Goal: Book appointment/travel/reservation

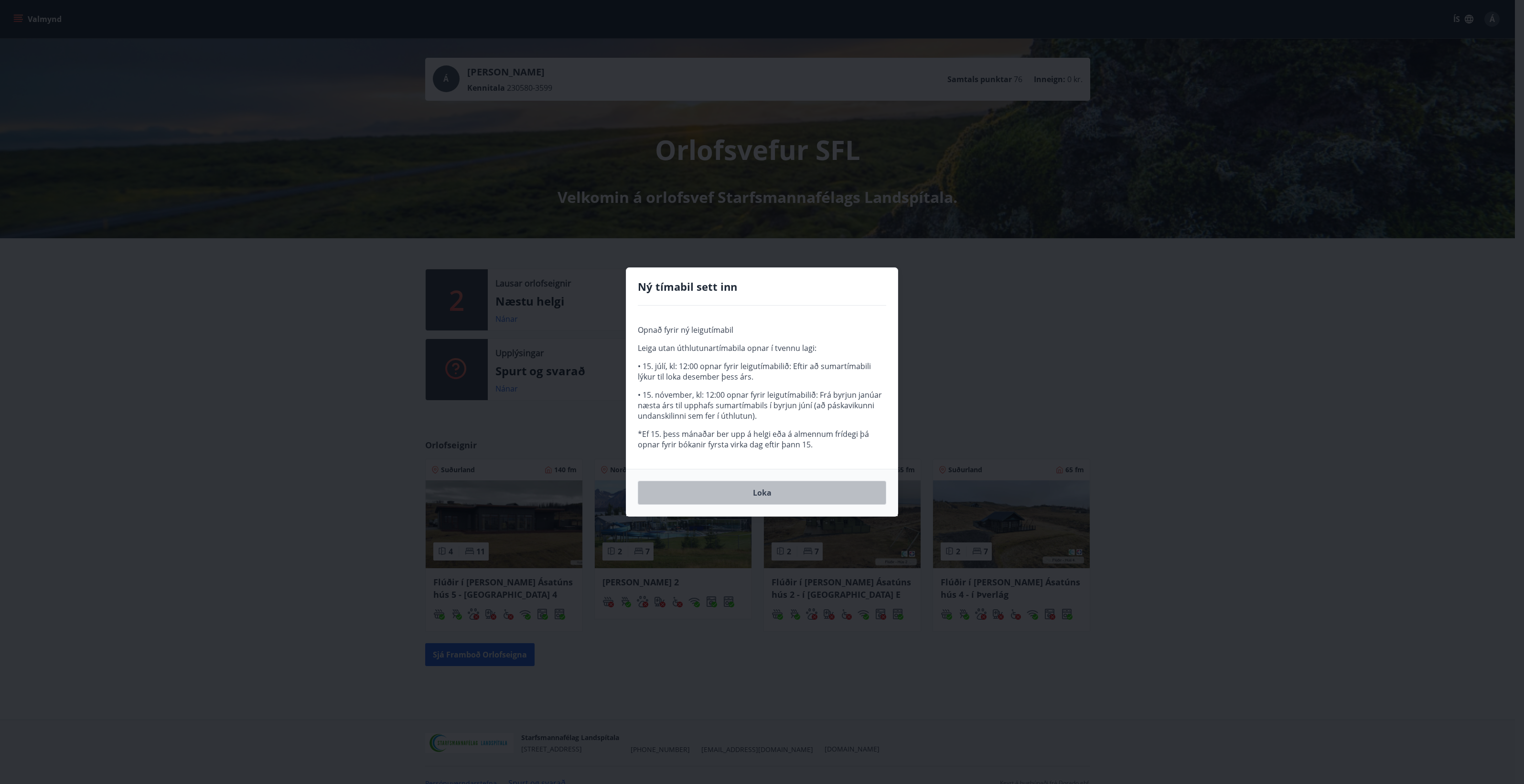
click at [758, 495] on button "Loka" at bounding box center [762, 492] width 249 height 24
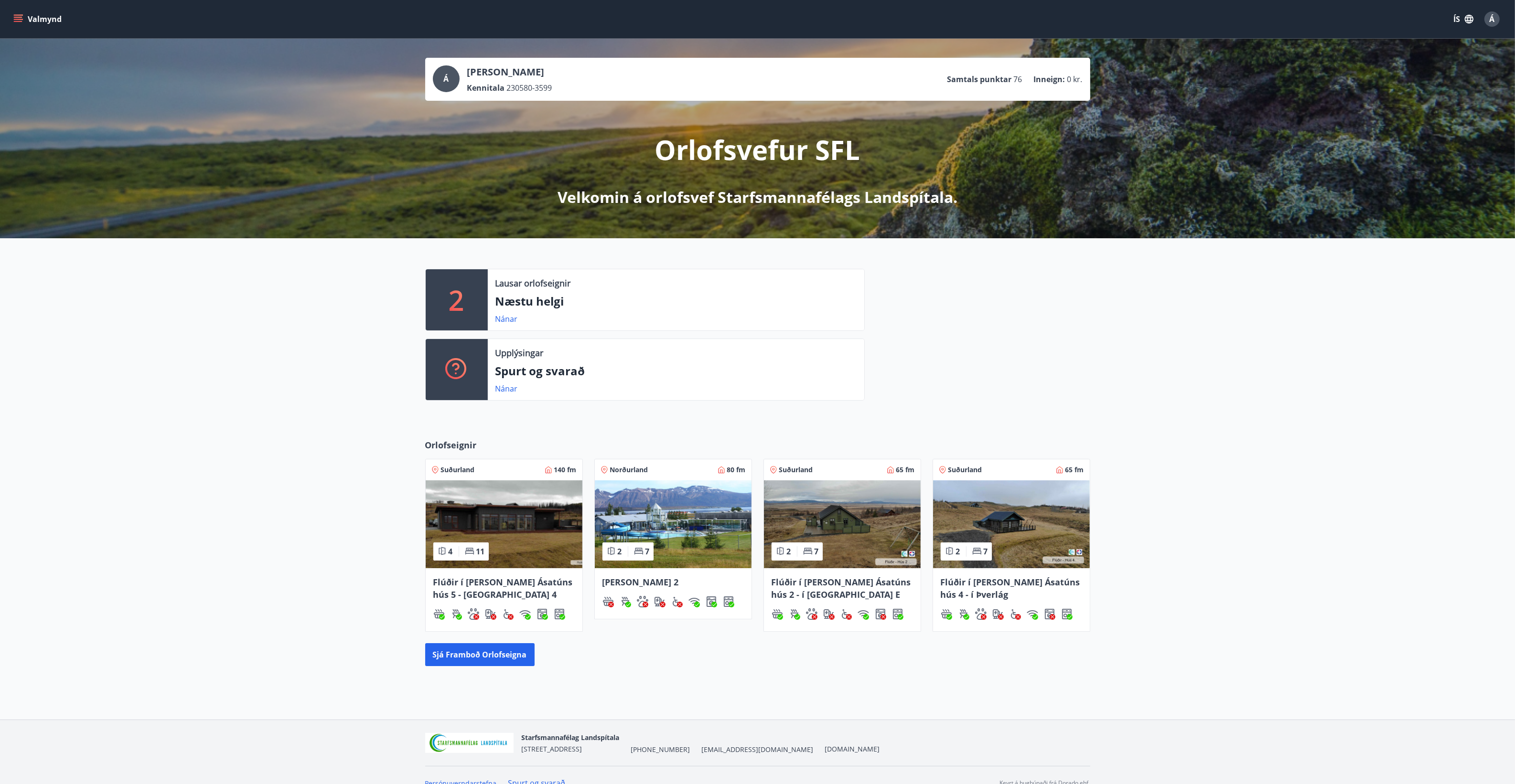
click at [18, 12] on button "Valmynd" at bounding box center [39, 19] width 54 height 18
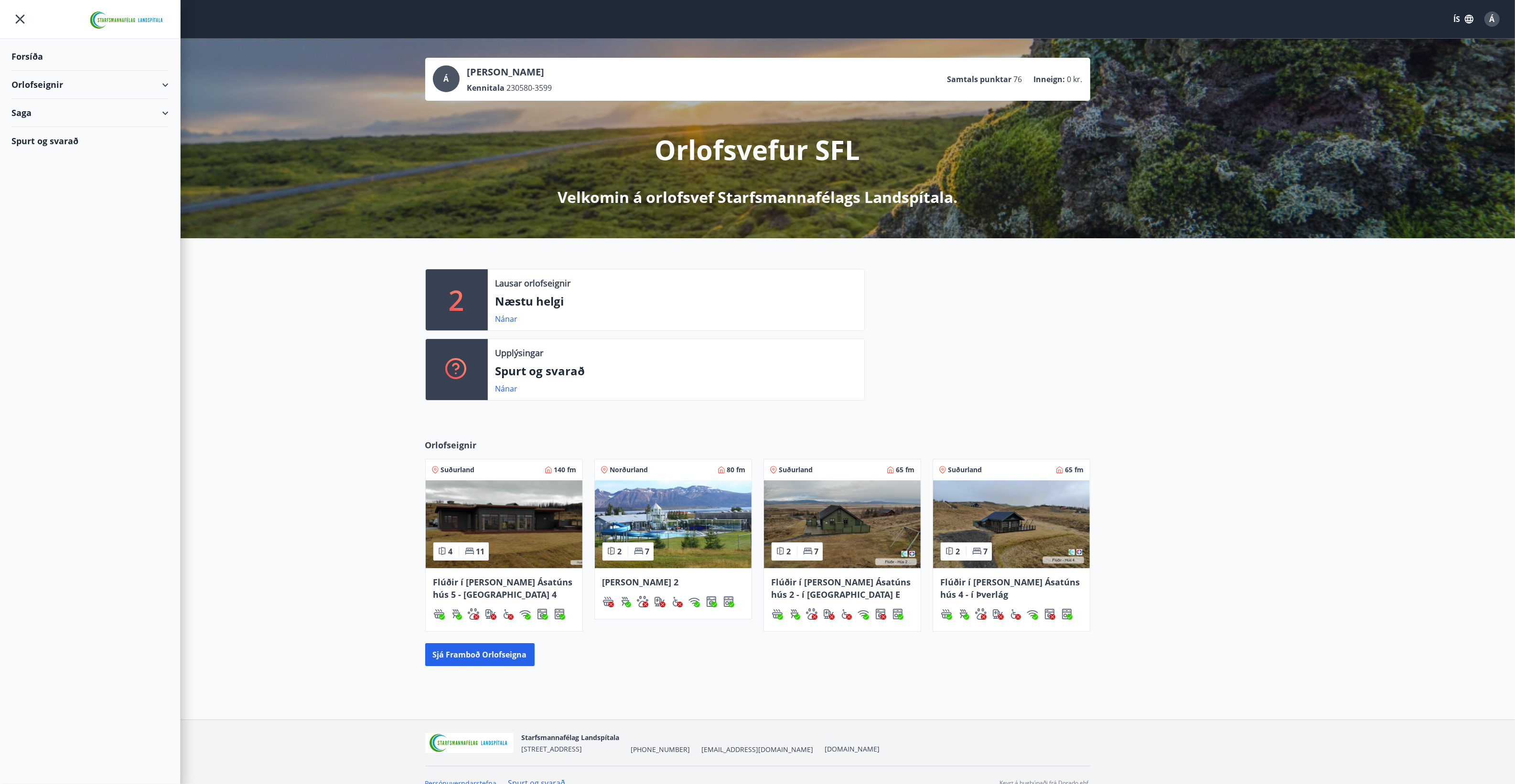
click at [23, 82] on div "Orlofseignir" at bounding box center [90, 85] width 157 height 28
click at [26, 128] on div "Bókunardagatal" at bounding box center [90, 129] width 142 height 20
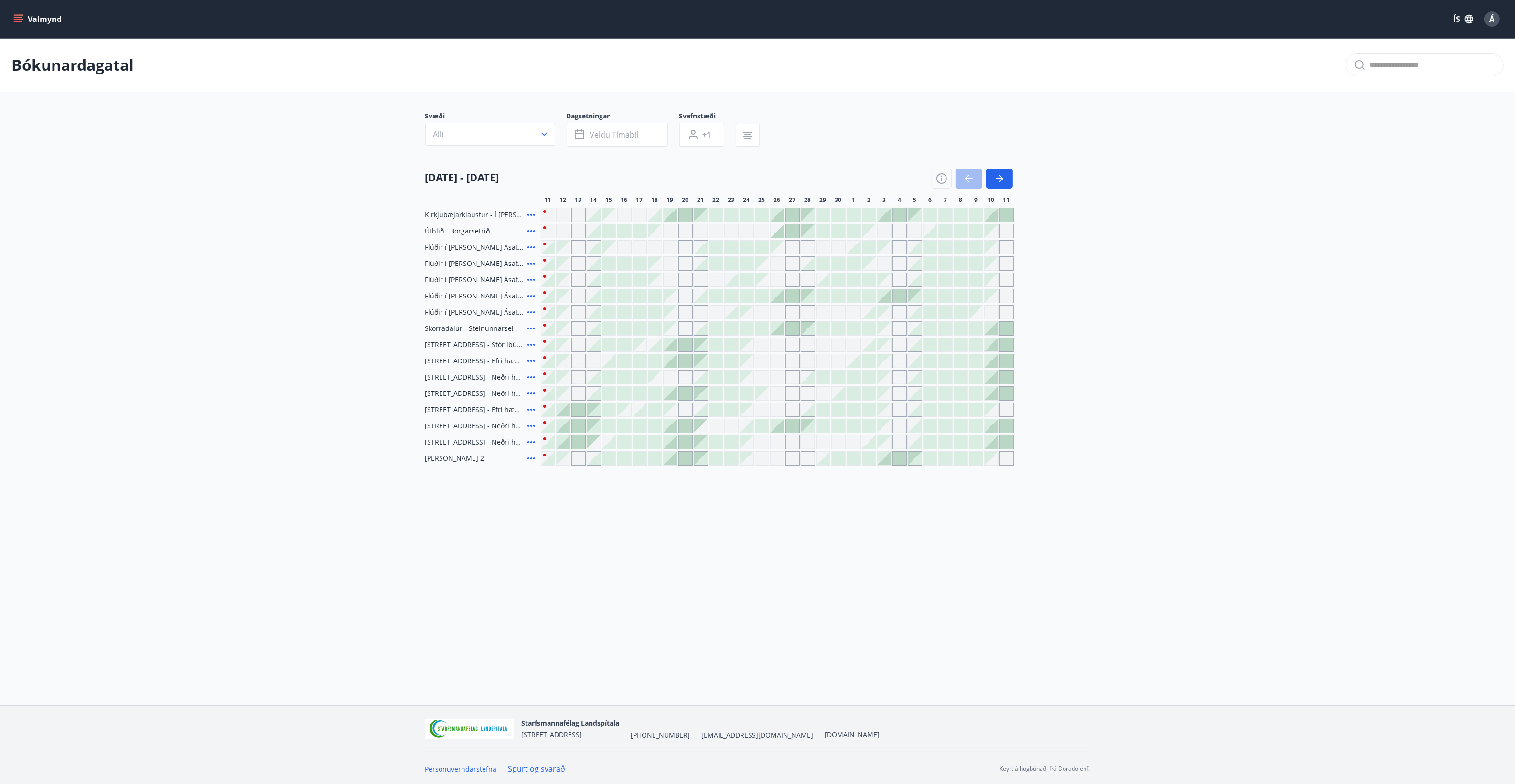
click at [595, 345] on div at bounding box center [593, 345] width 13 height 13
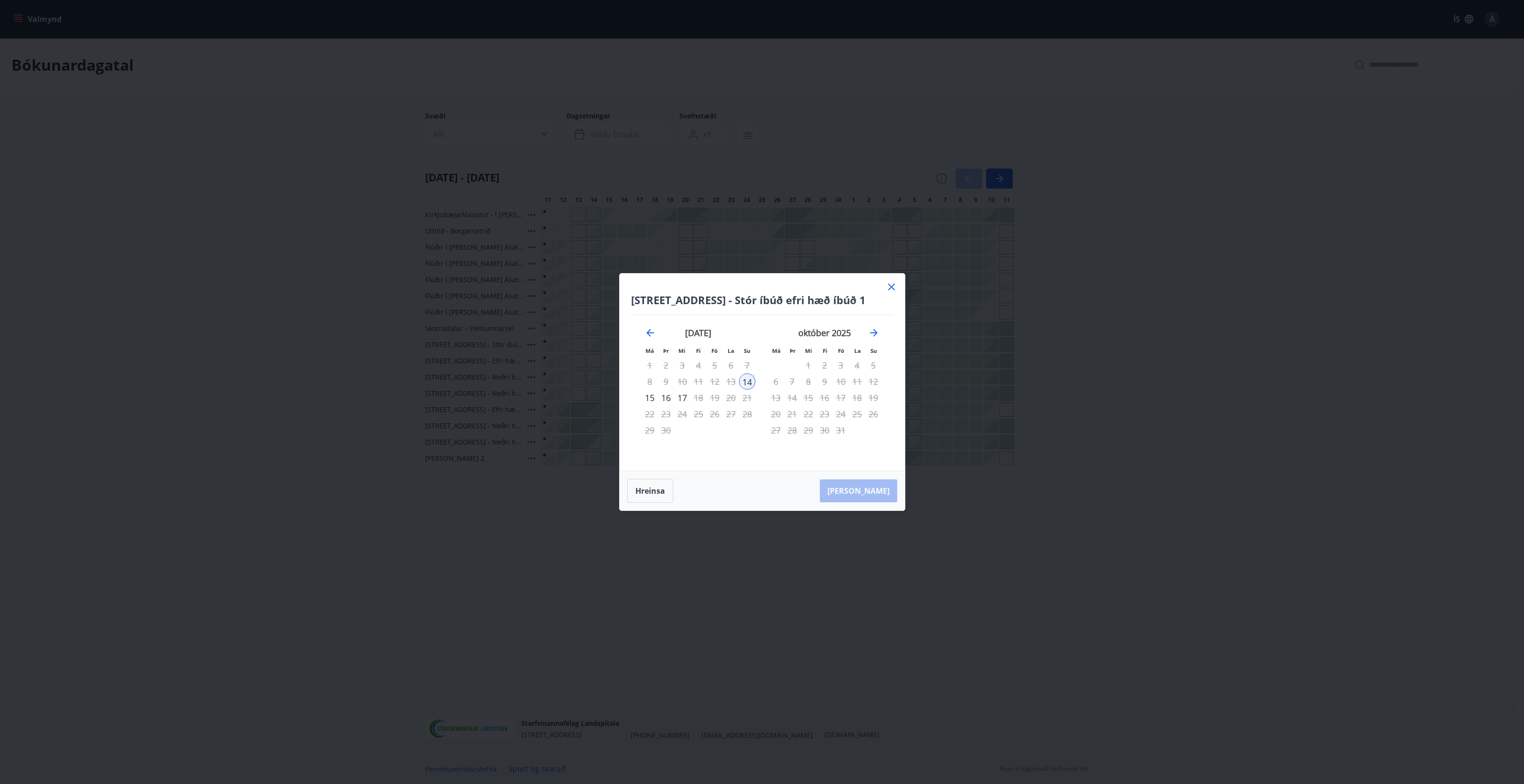
click at [665, 397] on div "16" at bounding box center [666, 397] width 16 height 16
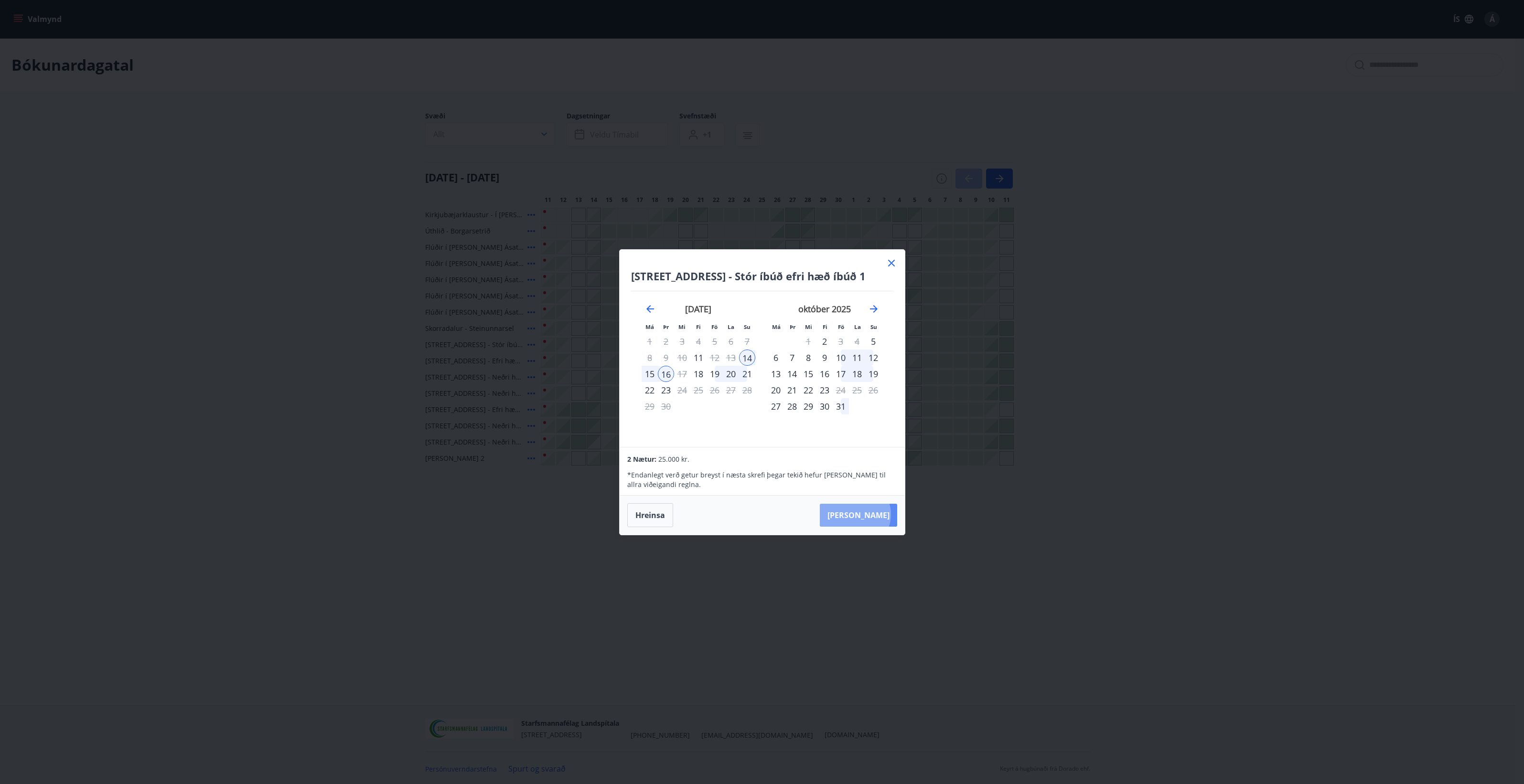
click at [884, 515] on button "Taka Frá" at bounding box center [859, 515] width 77 height 23
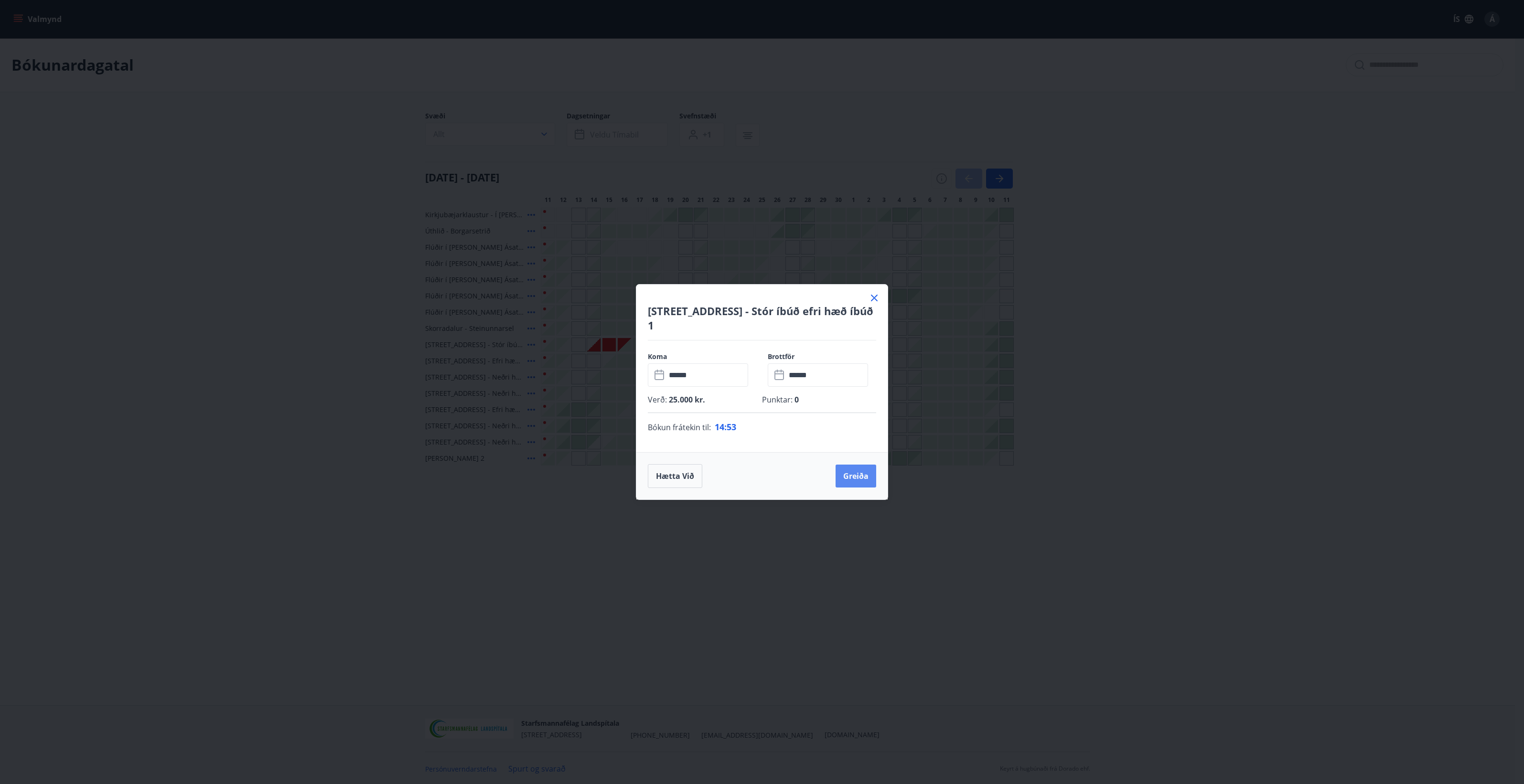
click at [861, 478] on button "Greiða" at bounding box center [856, 476] width 41 height 23
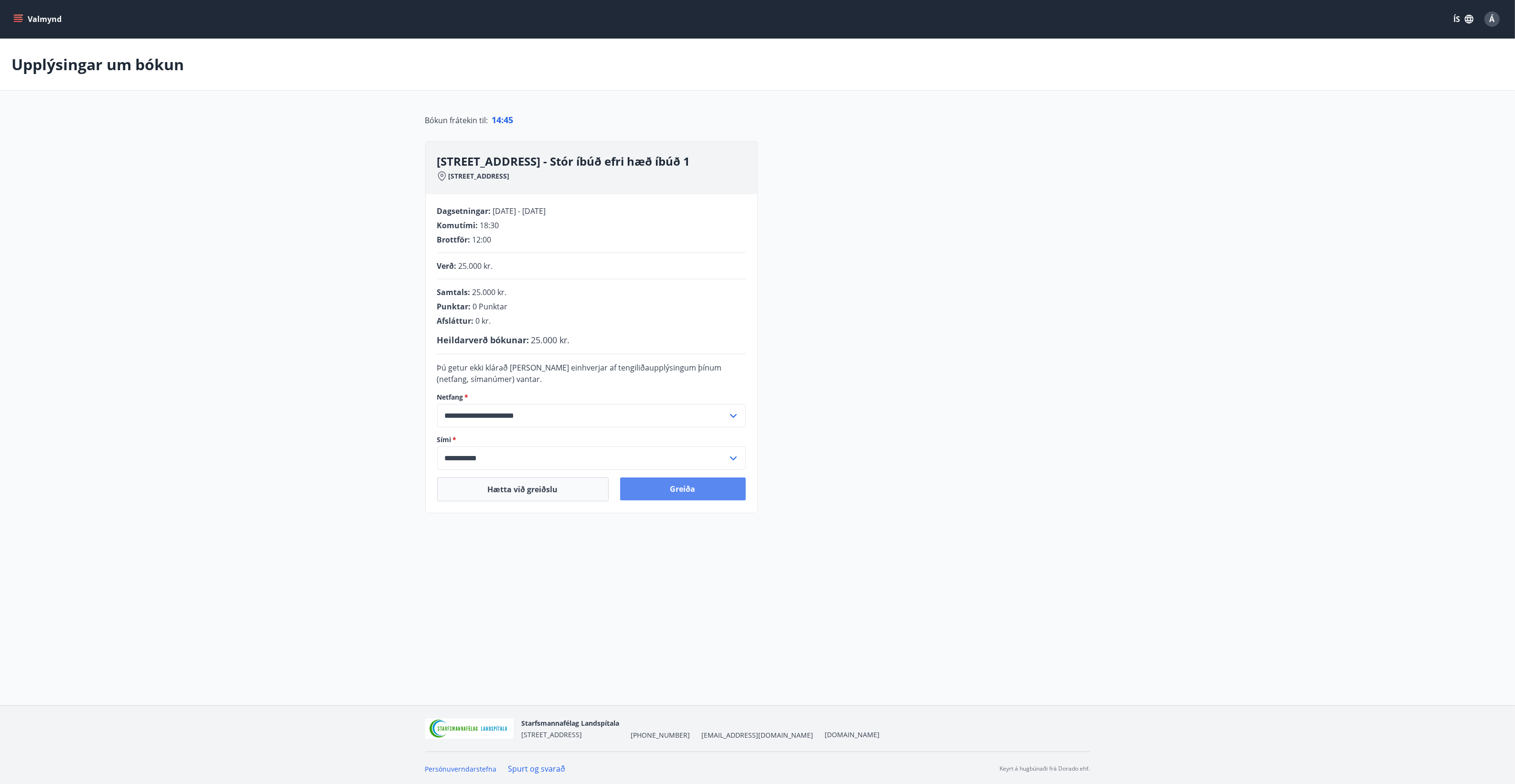
click at [715, 492] on button "Greiða" at bounding box center [683, 489] width 126 height 23
click at [34, 15] on button "Valmynd" at bounding box center [39, 19] width 54 height 18
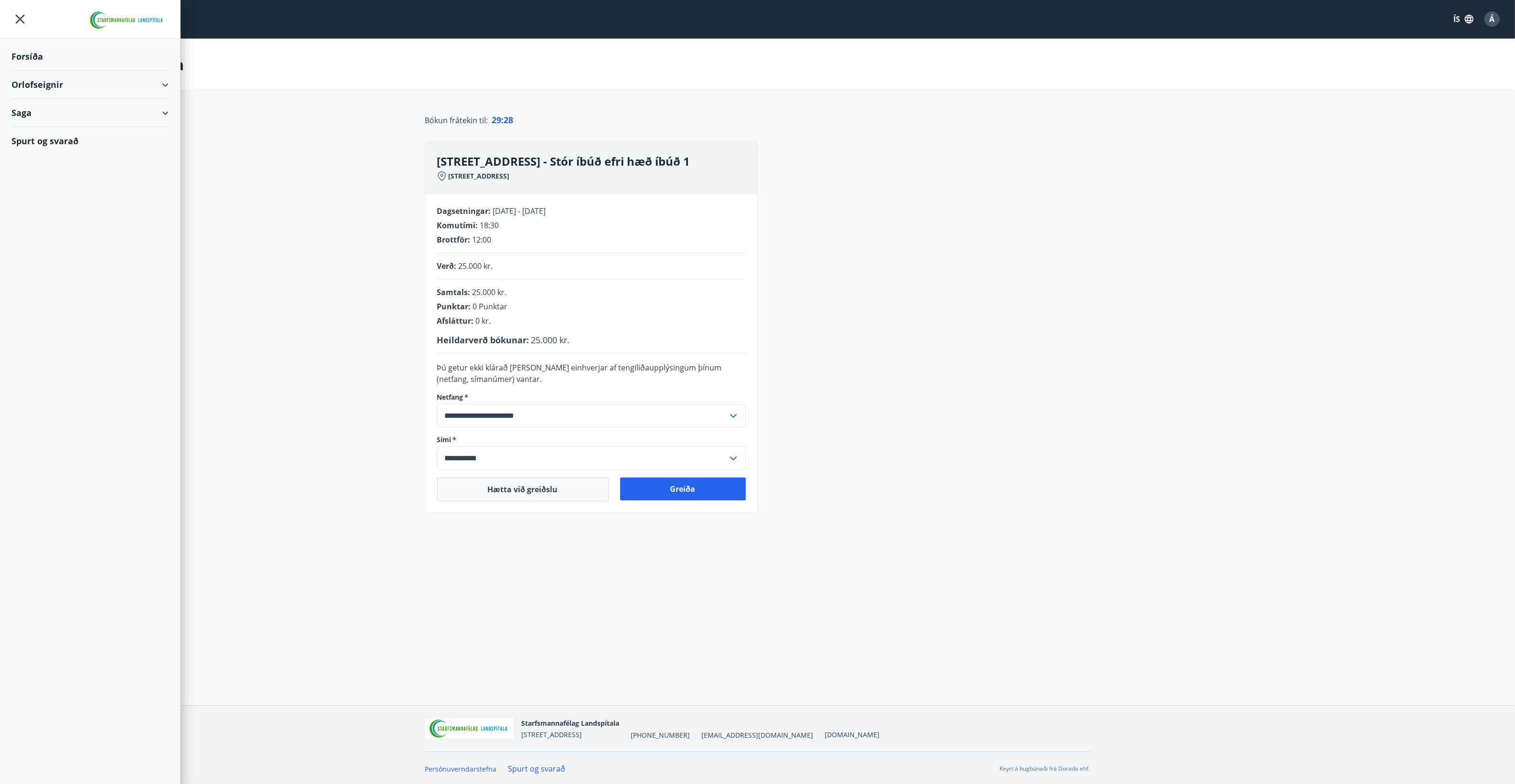
click at [27, 55] on div "Forsíða" at bounding box center [90, 56] width 157 height 28
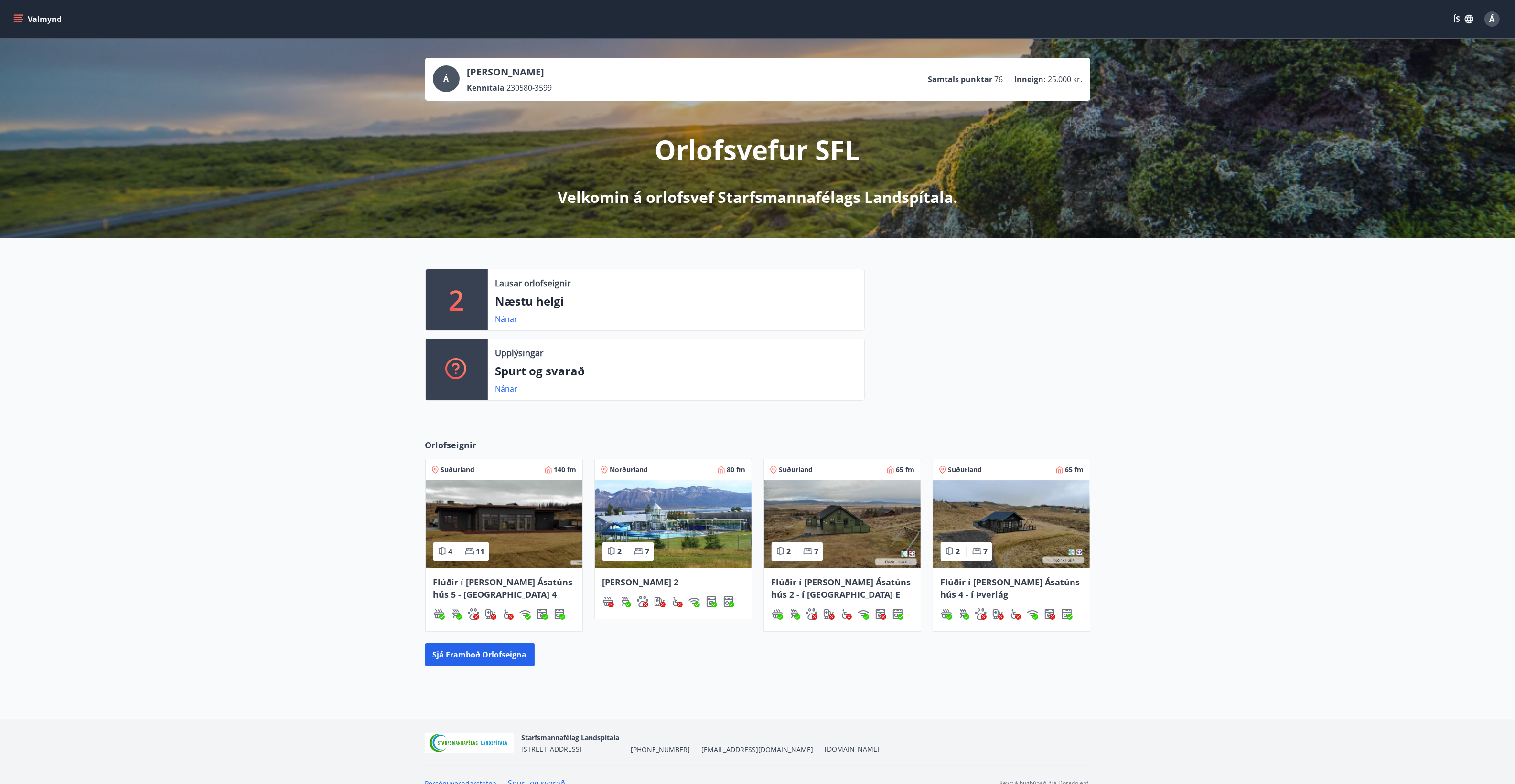
click at [20, 17] on icon "menu" at bounding box center [18, 17] width 9 height 1
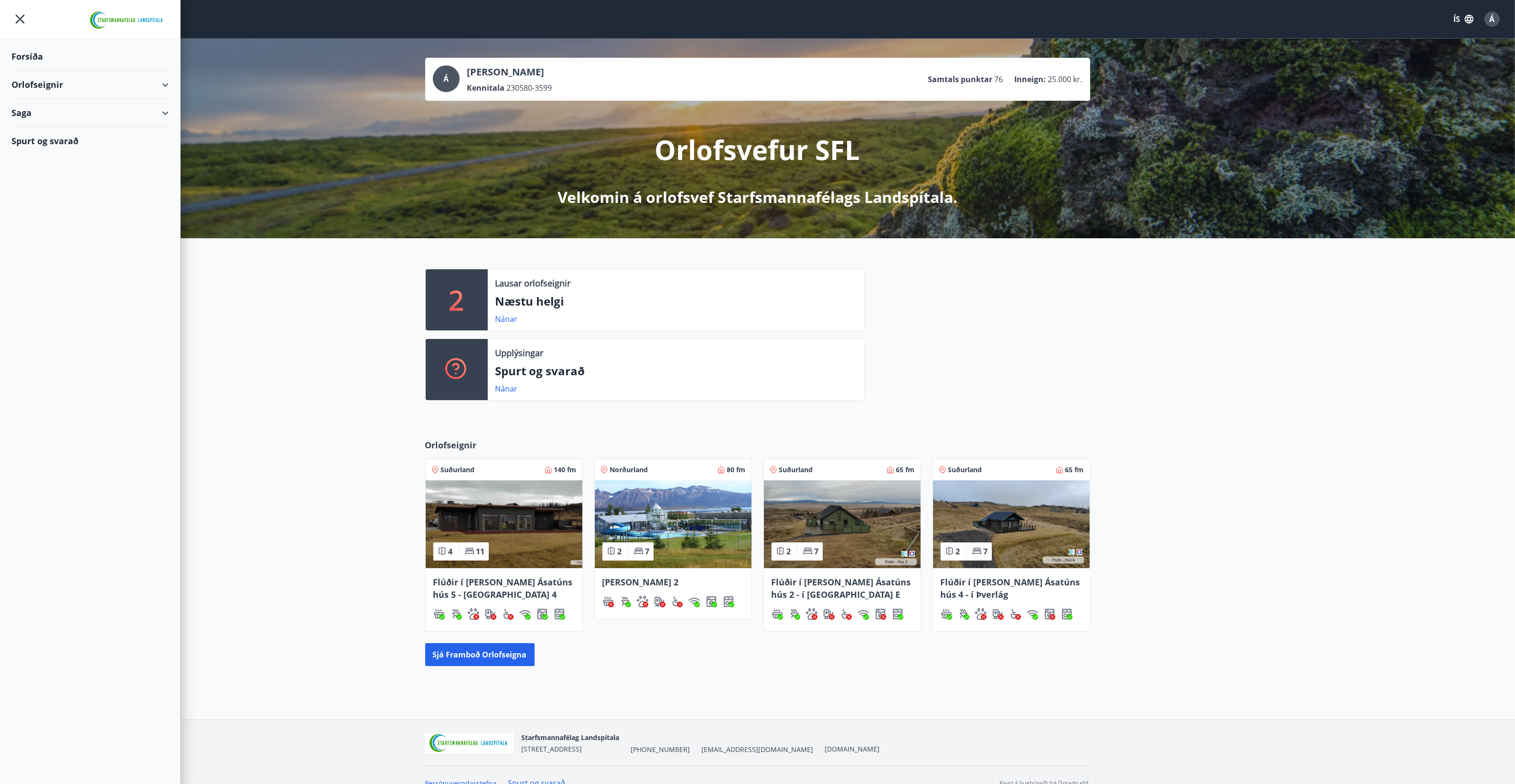
click at [22, 82] on div "Orlofseignir" at bounding box center [90, 85] width 157 height 28
click at [39, 127] on div "Bókunardagatal" at bounding box center [90, 129] width 142 height 20
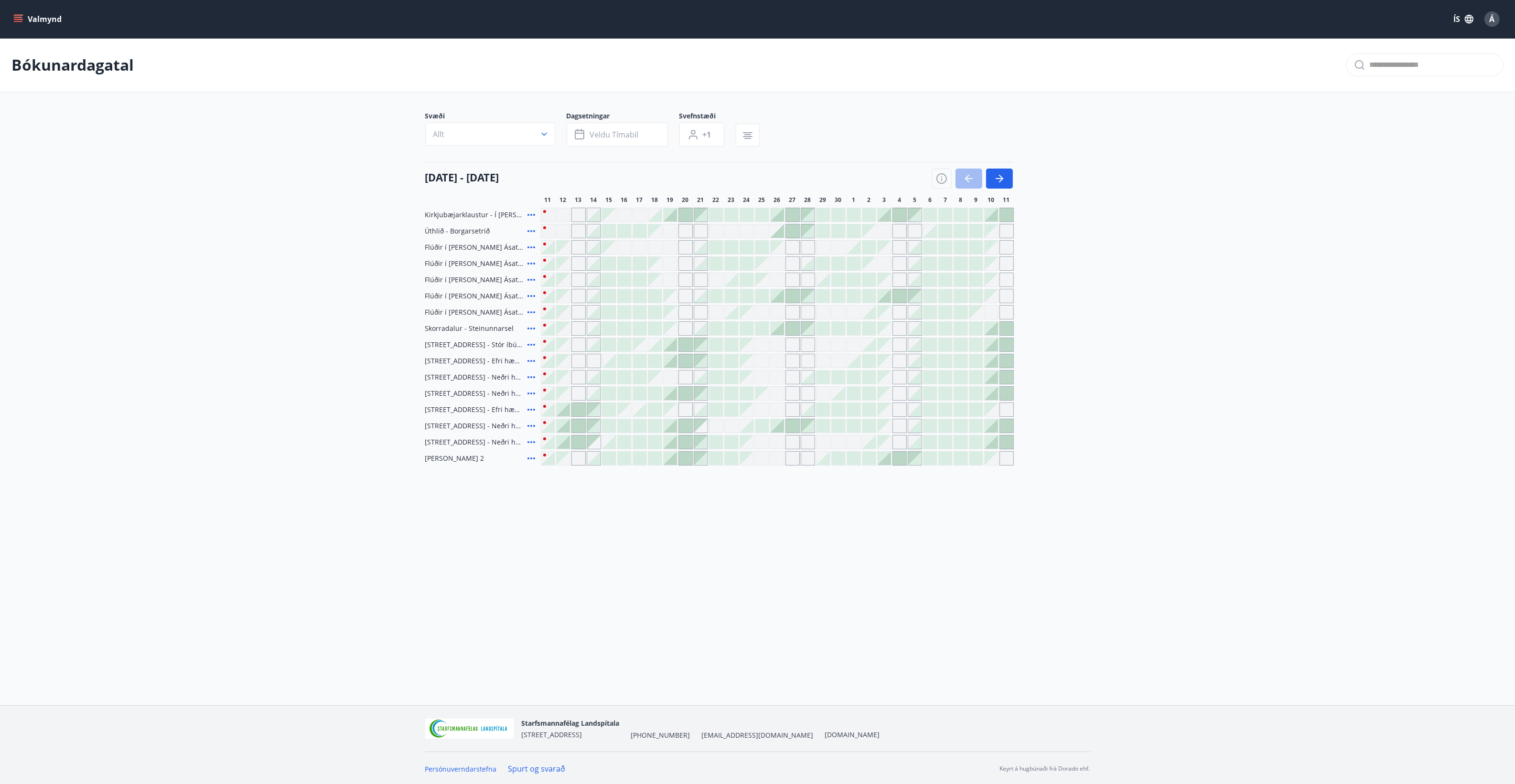
click at [596, 343] on div at bounding box center [593, 345] width 13 height 13
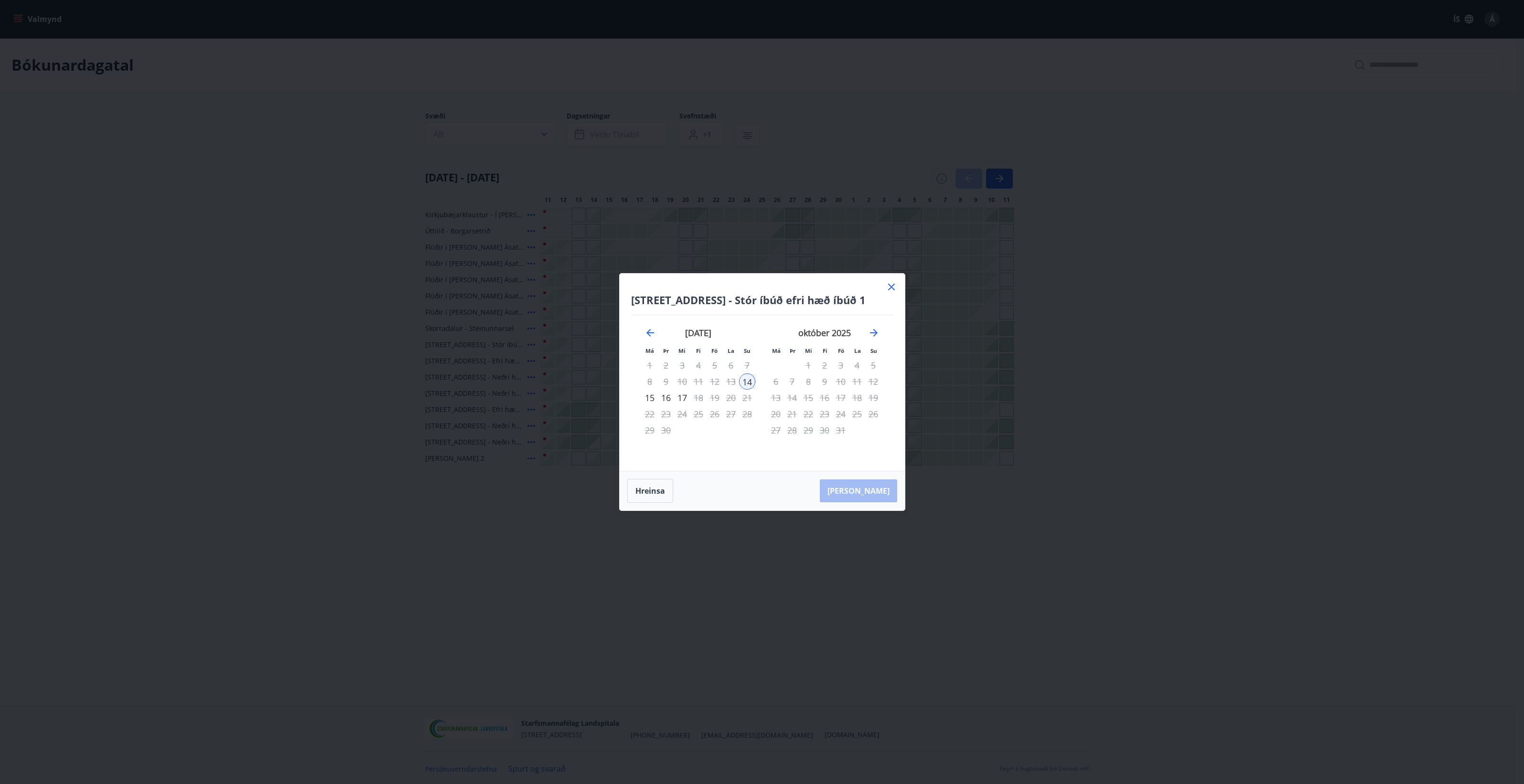
click at [669, 396] on div "16" at bounding box center [666, 397] width 16 height 16
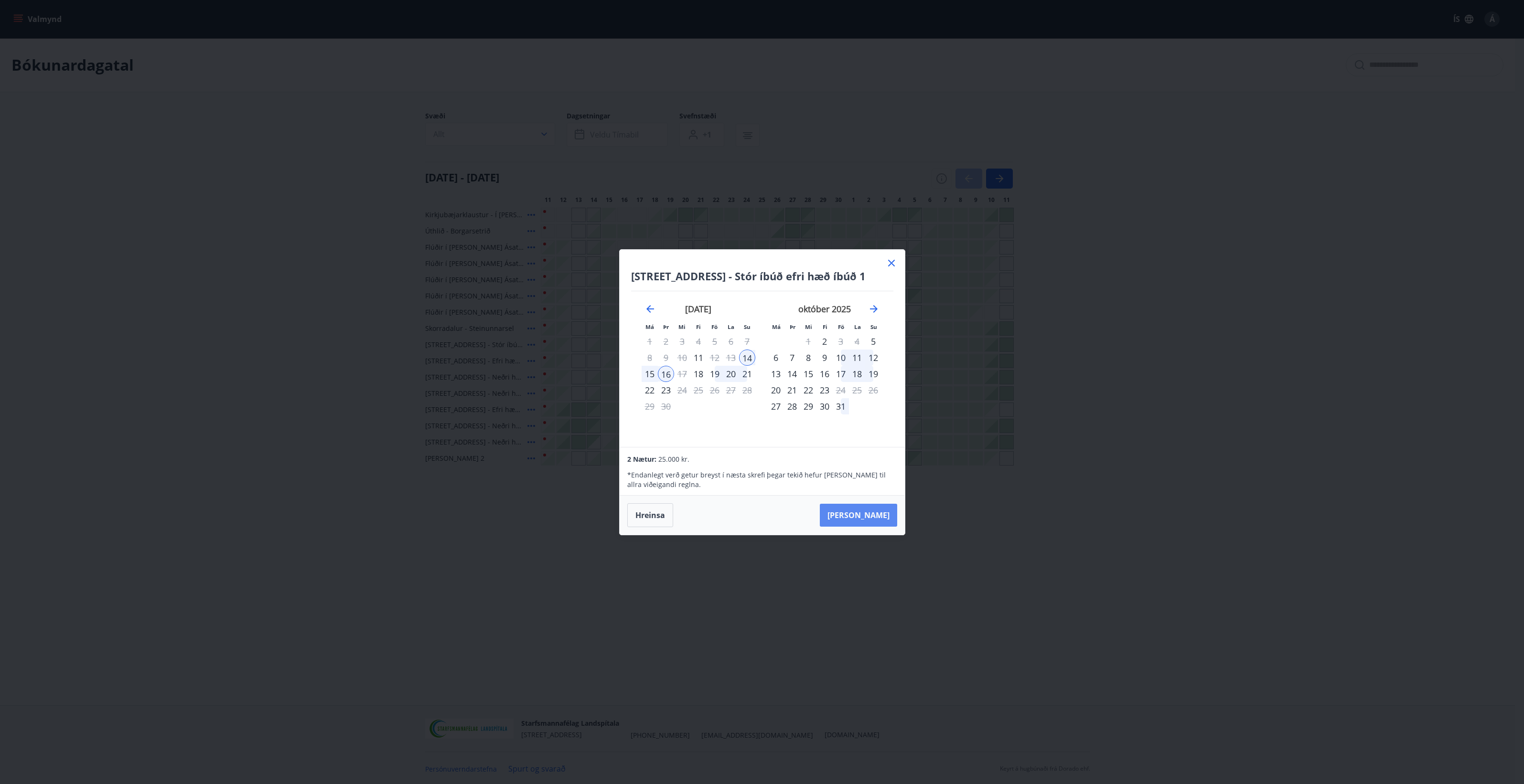
click at [868, 514] on button "Taka Frá" at bounding box center [859, 515] width 77 height 23
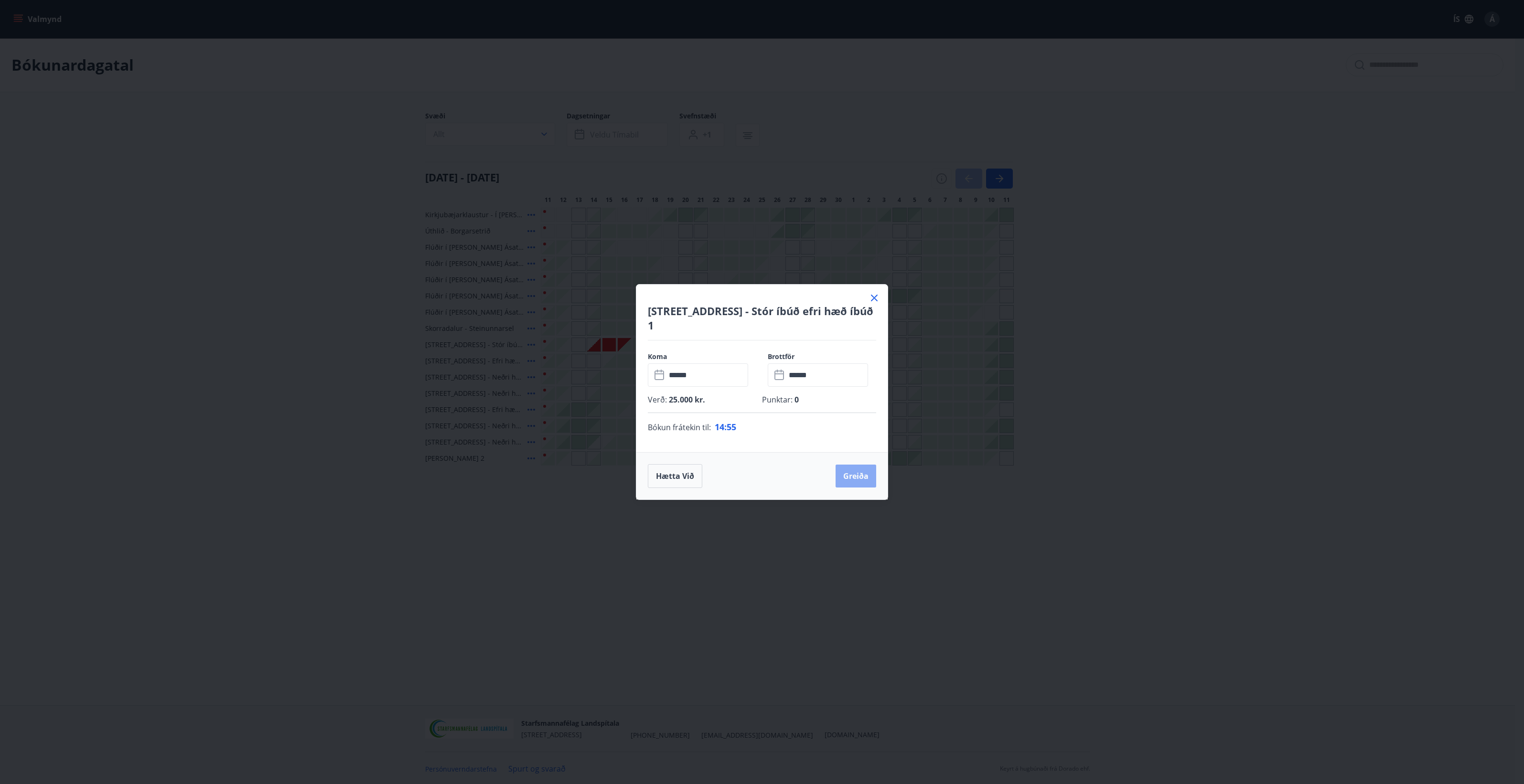
click at [873, 479] on button "Greiða" at bounding box center [856, 476] width 41 height 23
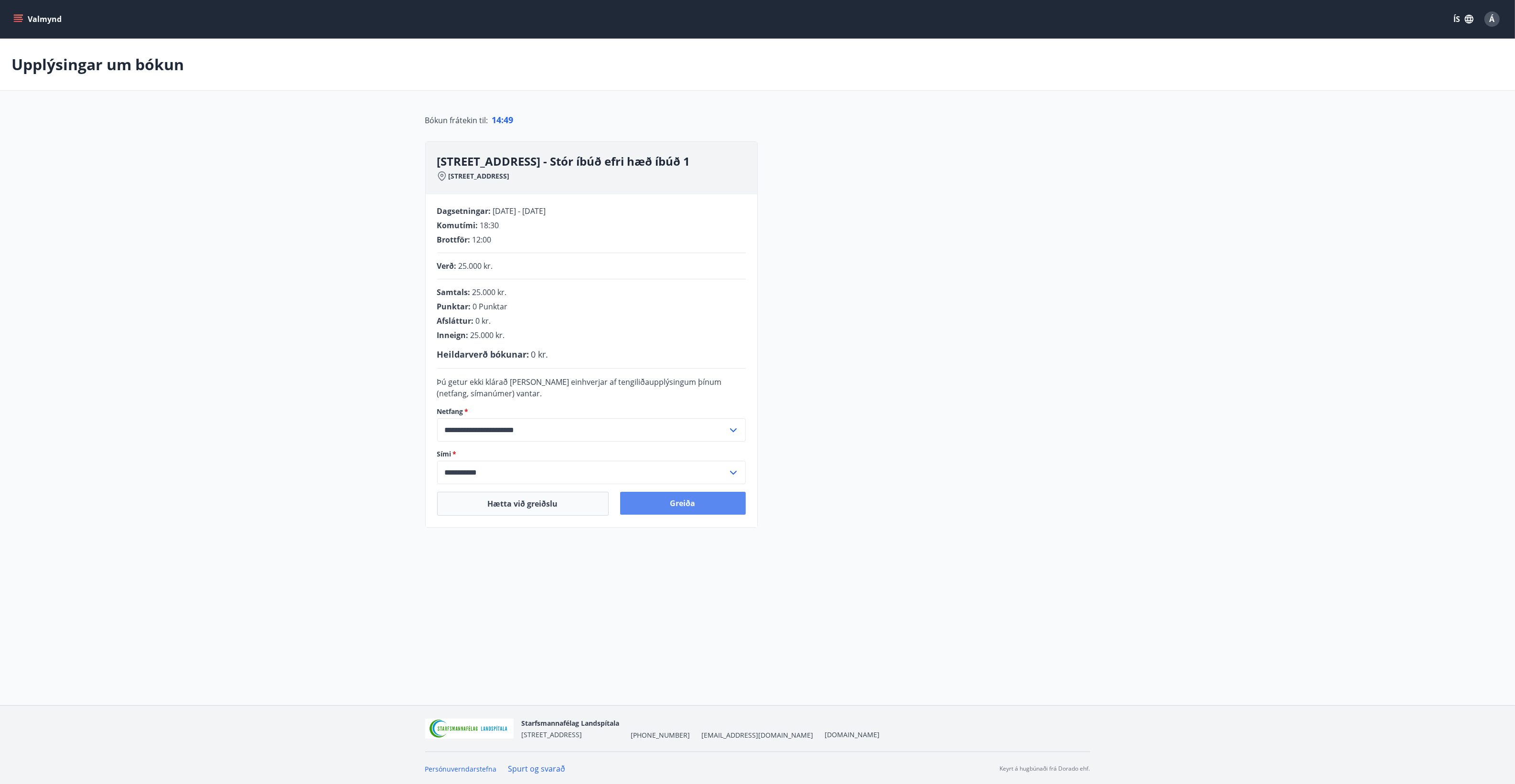
click at [698, 497] on button "Greiða" at bounding box center [683, 503] width 126 height 23
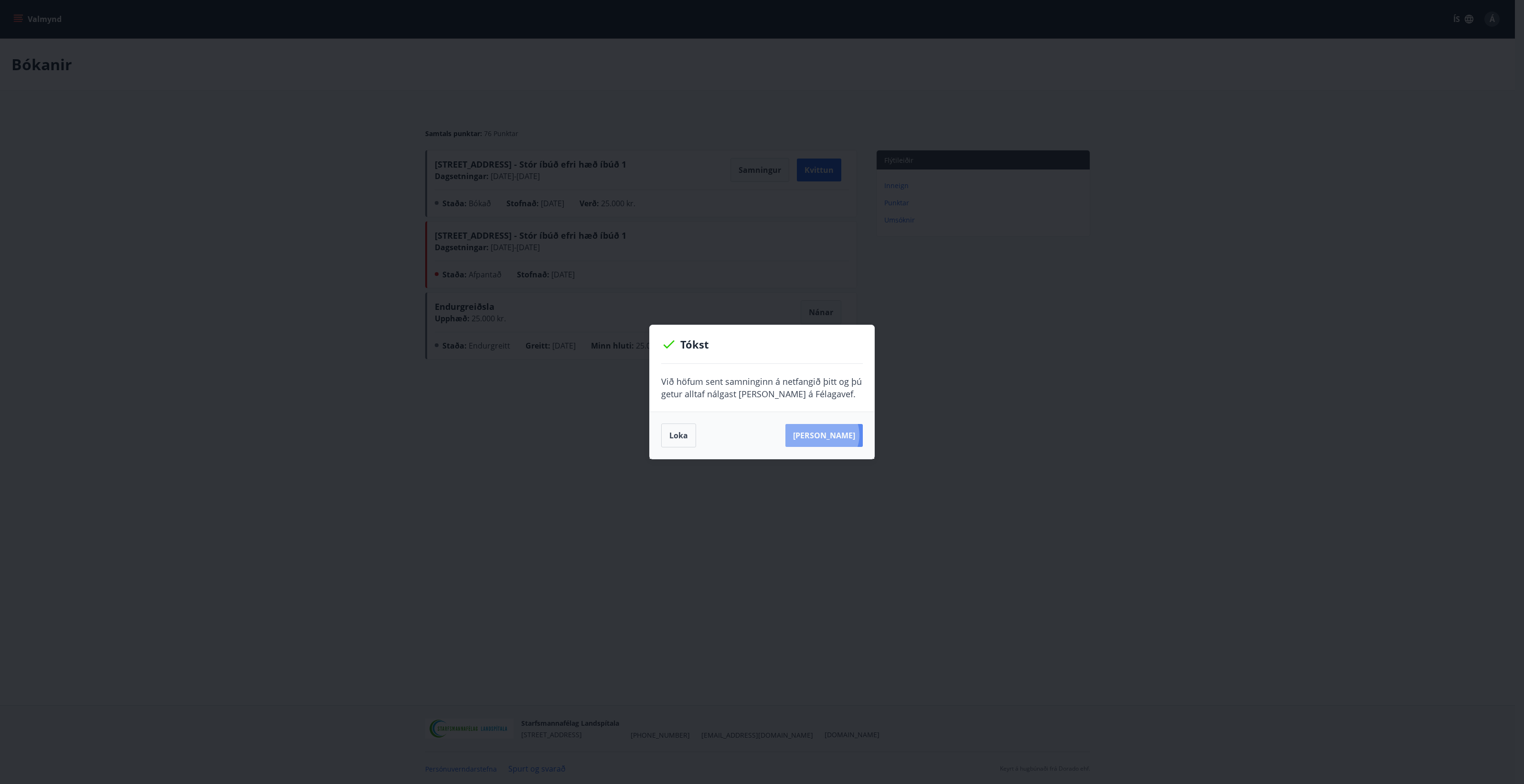
click at [837, 435] on button "Sjá samning" at bounding box center [824, 435] width 77 height 23
click at [683, 437] on button "Loka" at bounding box center [679, 435] width 35 height 24
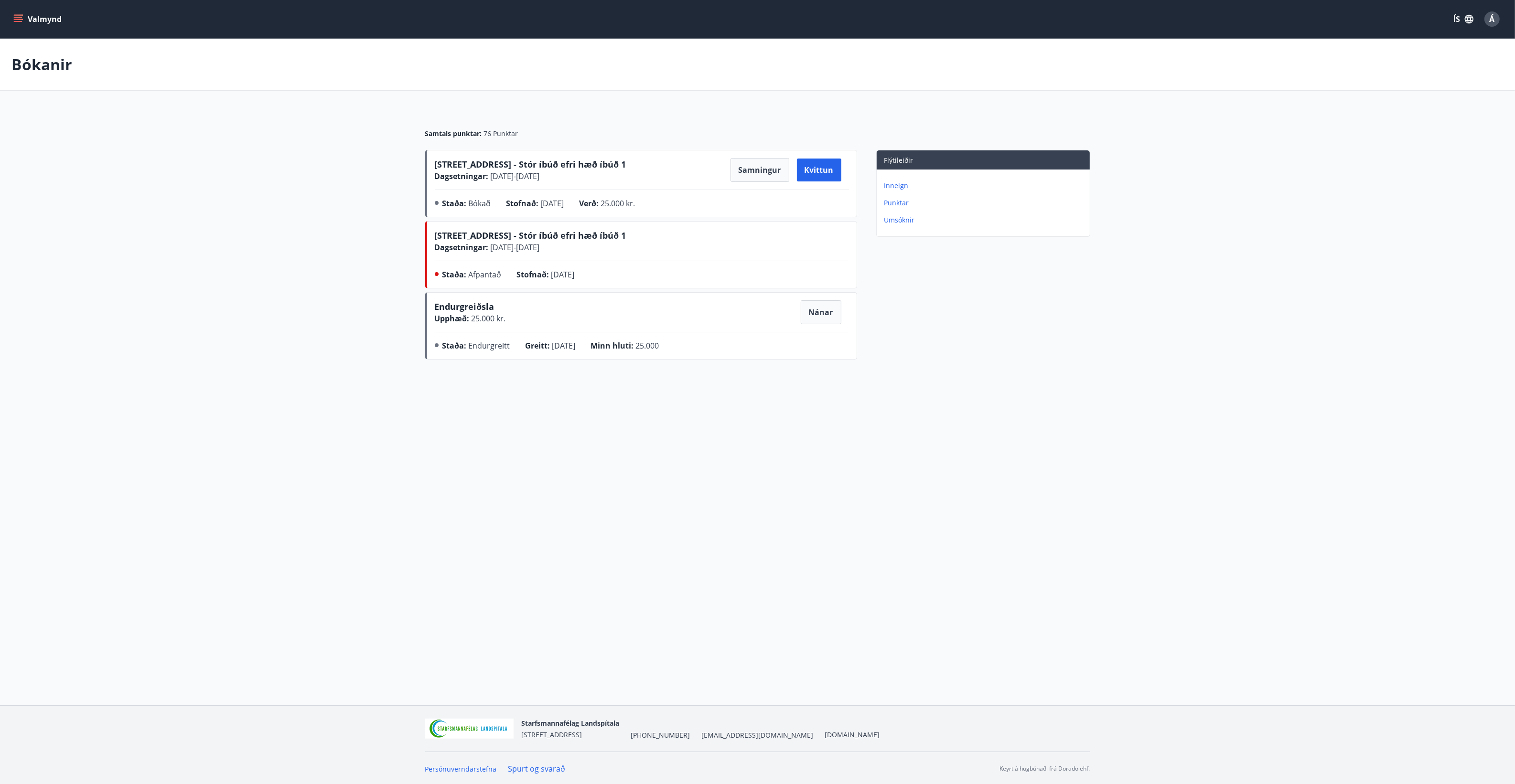
click at [15, 18] on icon "menu" at bounding box center [18, 19] width 10 height 9
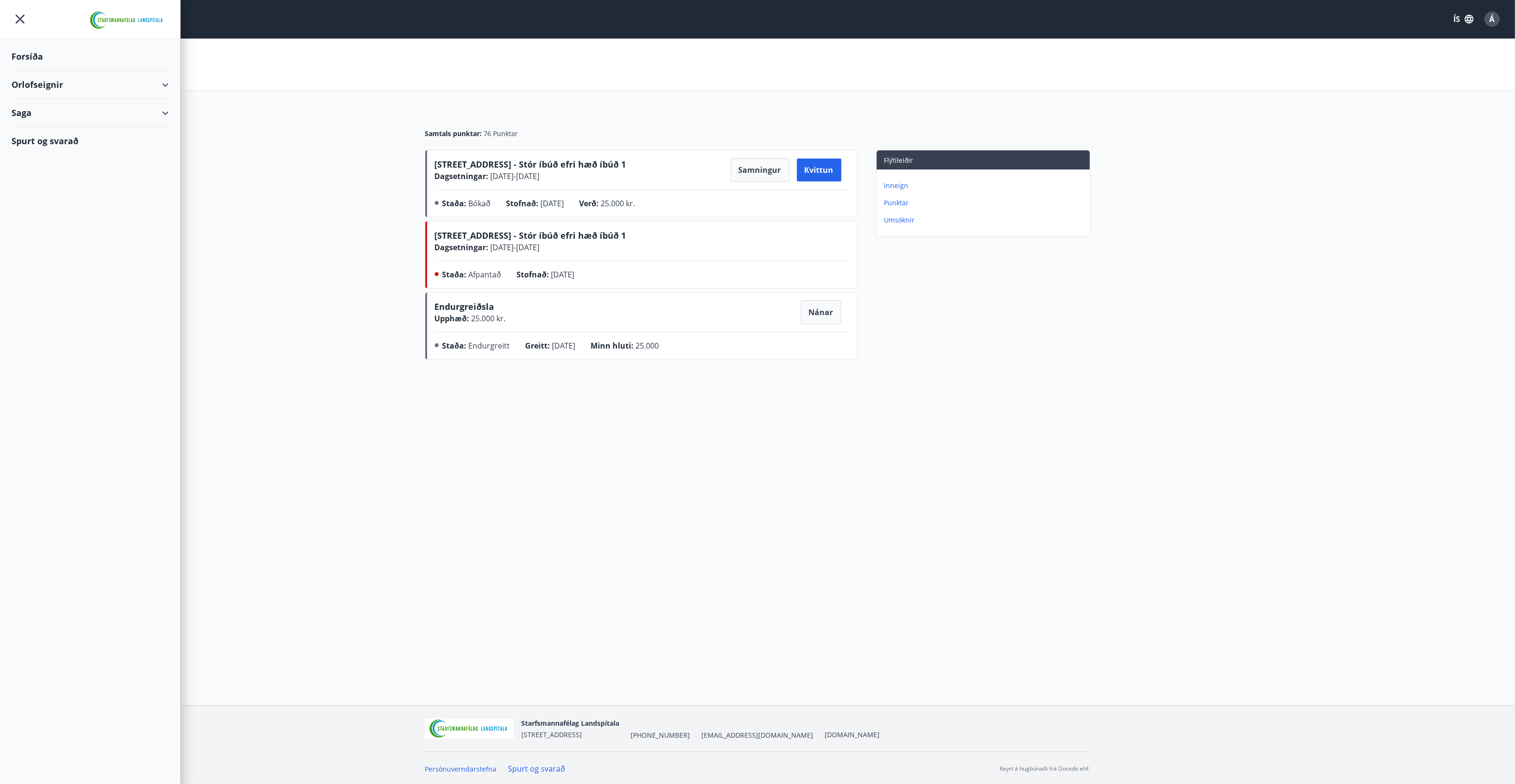
click at [35, 82] on div "Orlofseignir" at bounding box center [90, 85] width 157 height 28
click at [39, 126] on div "Bókunardagatal" at bounding box center [90, 129] width 142 height 20
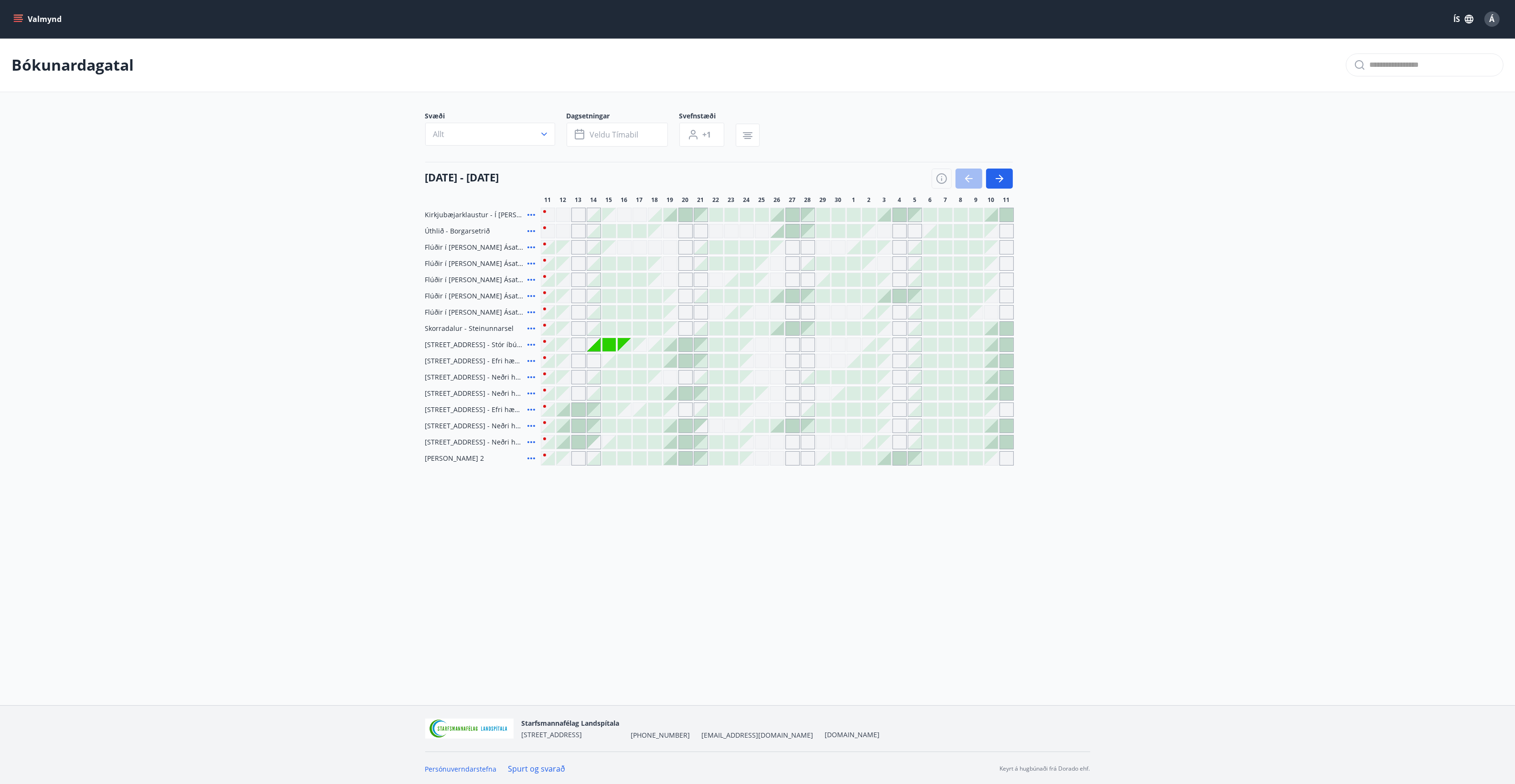
click at [1490, 18] on span "Á" at bounding box center [1492, 19] width 5 height 10
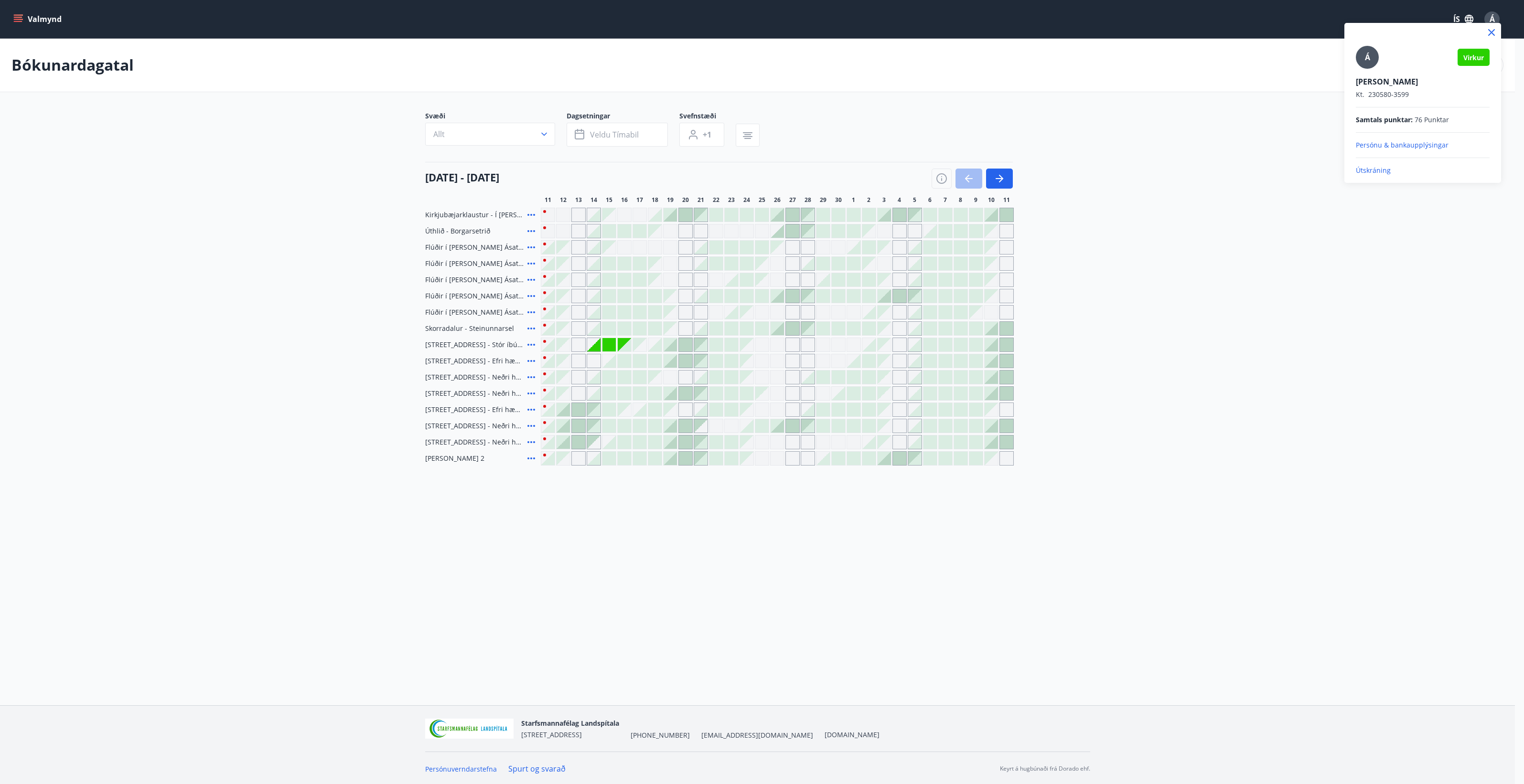
click at [1384, 172] on p "Útskráning" at bounding box center [1422, 170] width 134 height 9
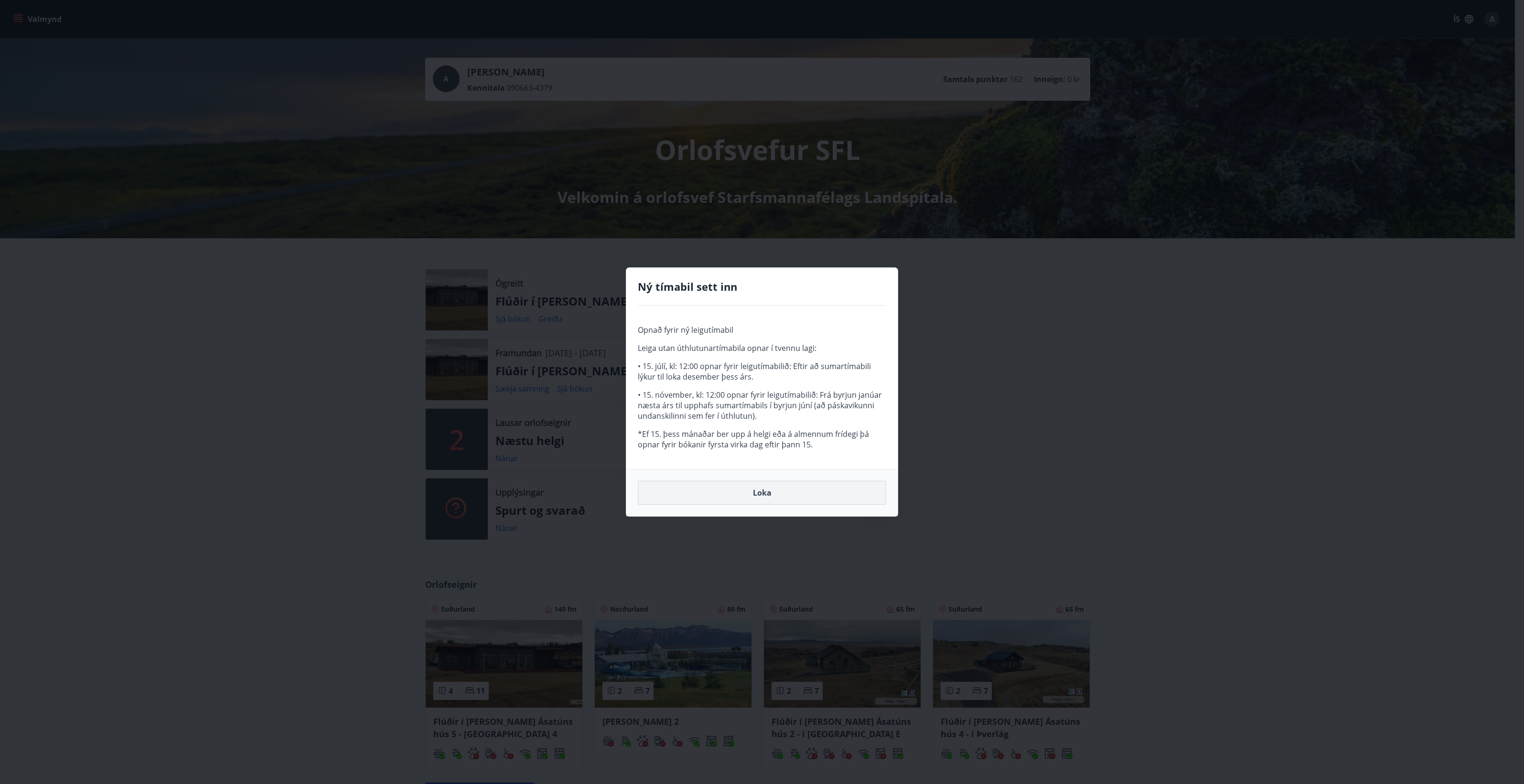
click at [772, 493] on button "Loka" at bounding box center [762, 492] width 249 height 24
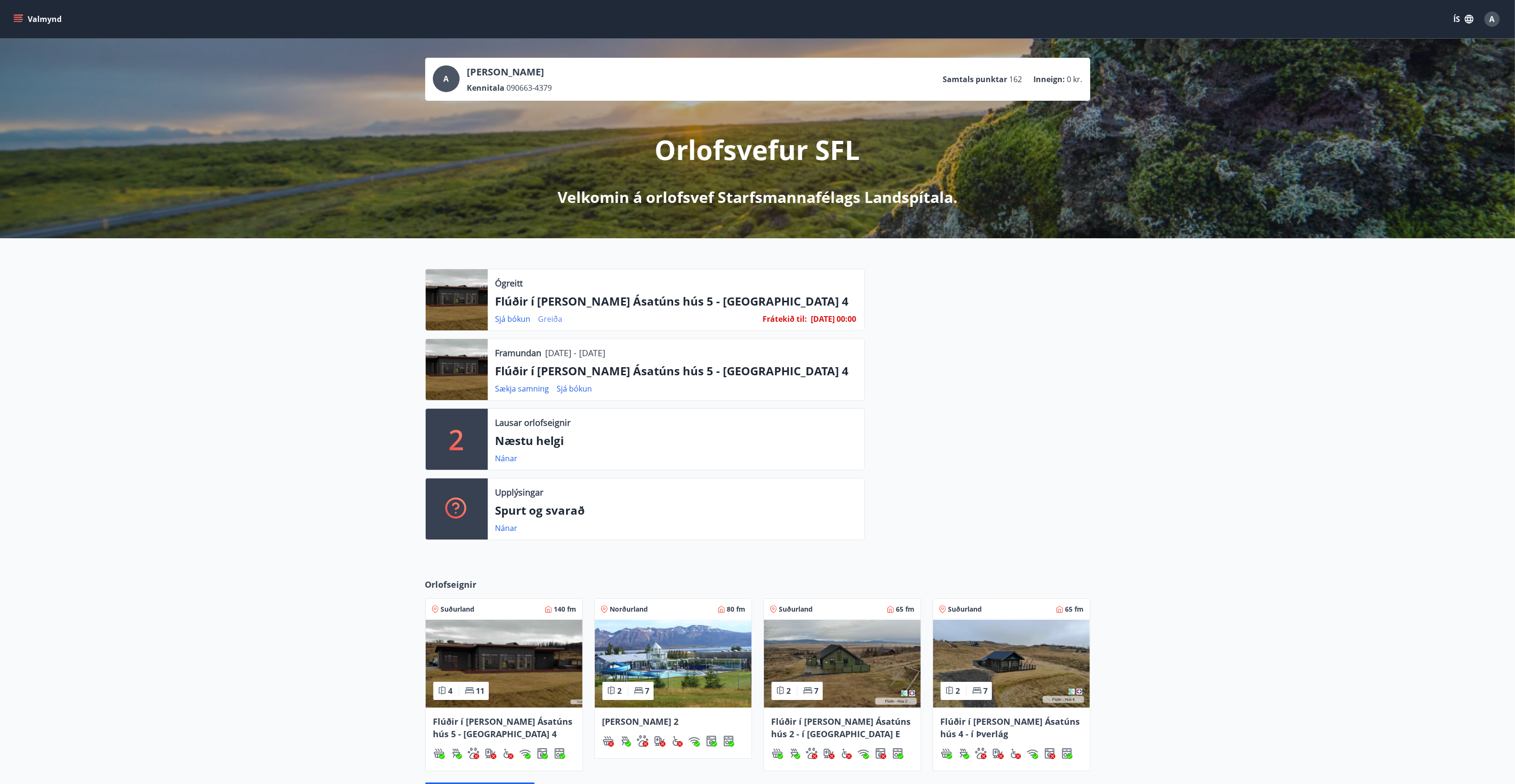
click at [548, 318] on link "Greiða" at bounding box center [550, 319] width 24 height 10
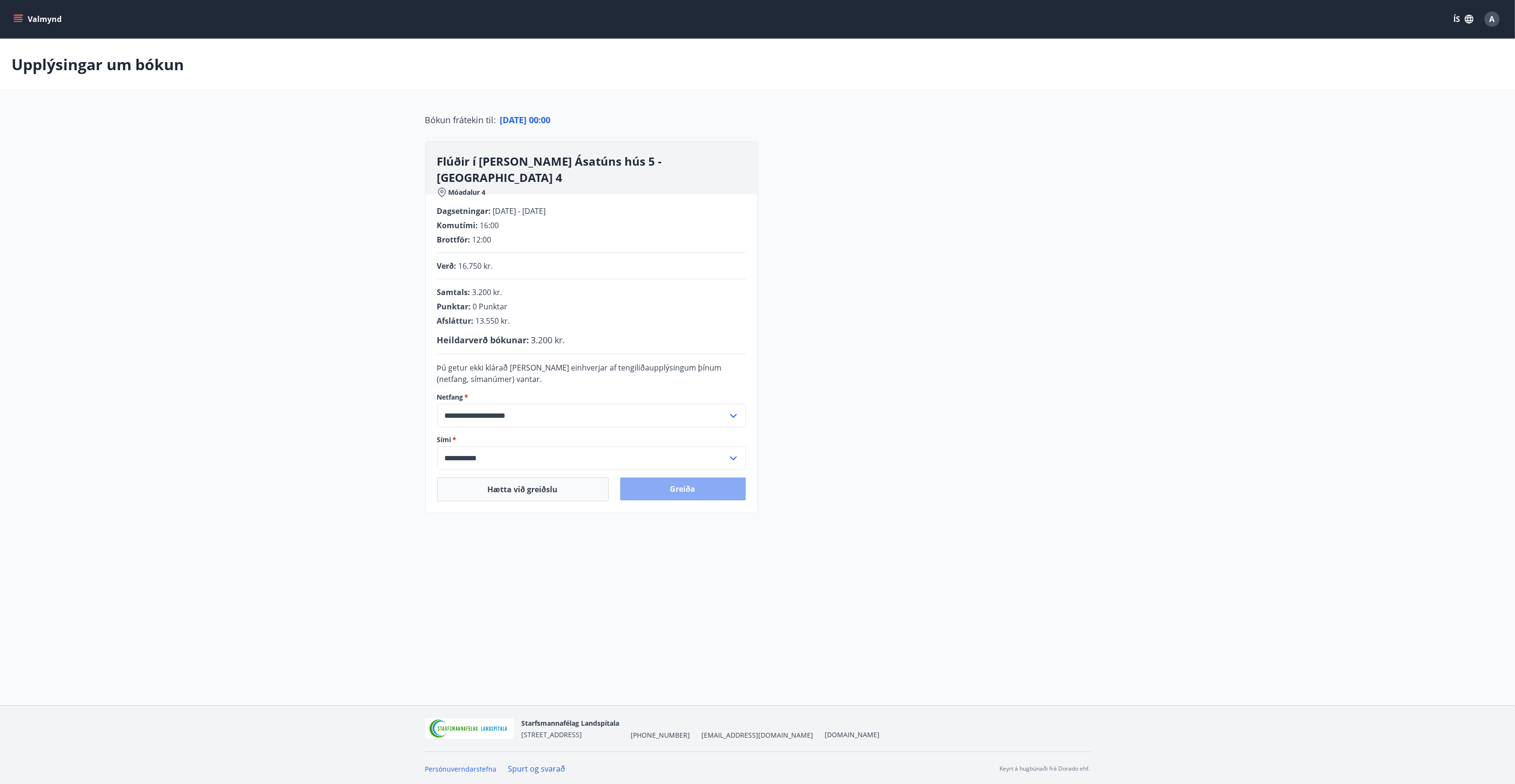
click at [707, 489] on button "Greiða" at bounding box center [683, 489] width 126 height 23
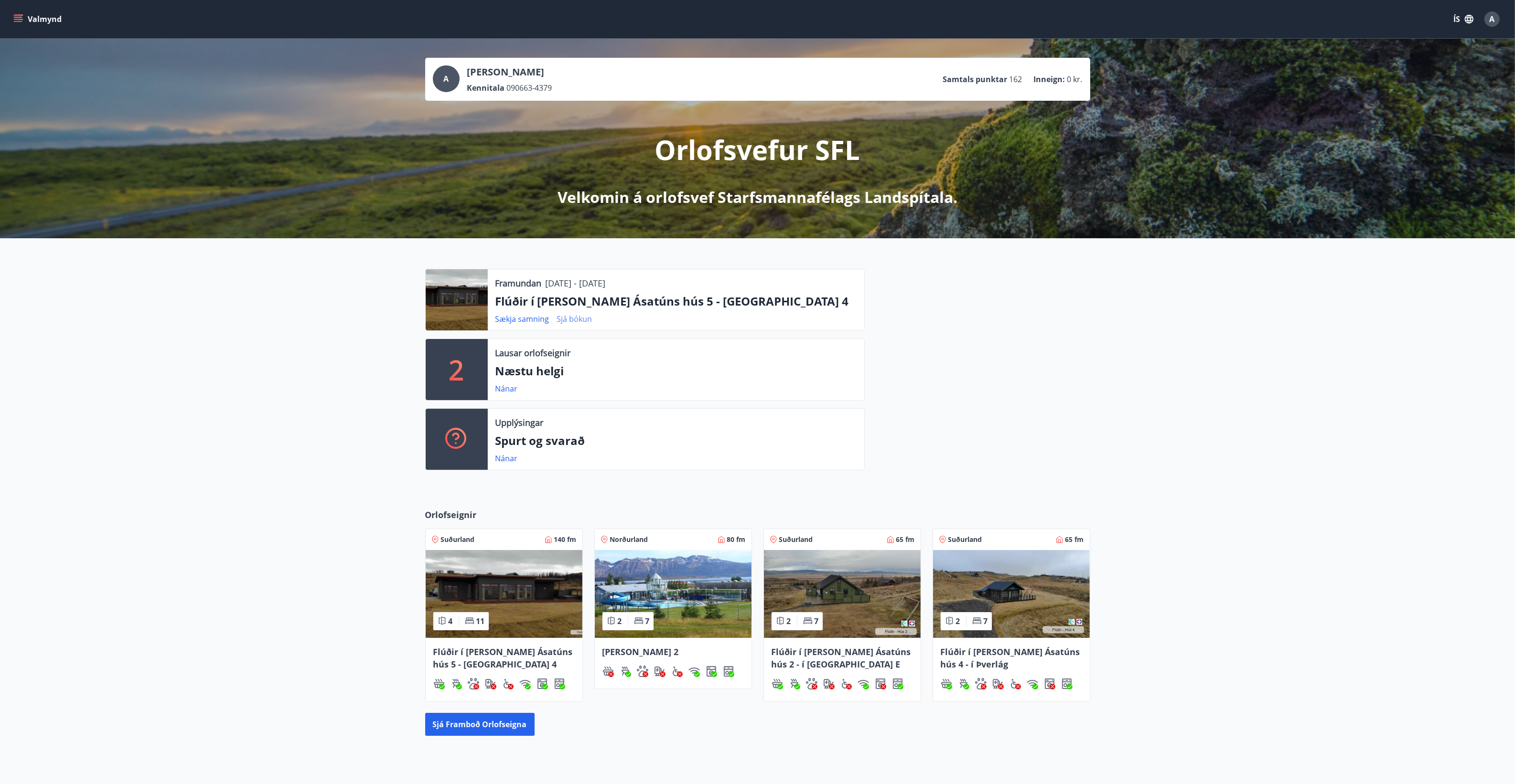
click at [581, 318] on link "Sjá bókun" at bounding box center [574, 319] width 35 height 10
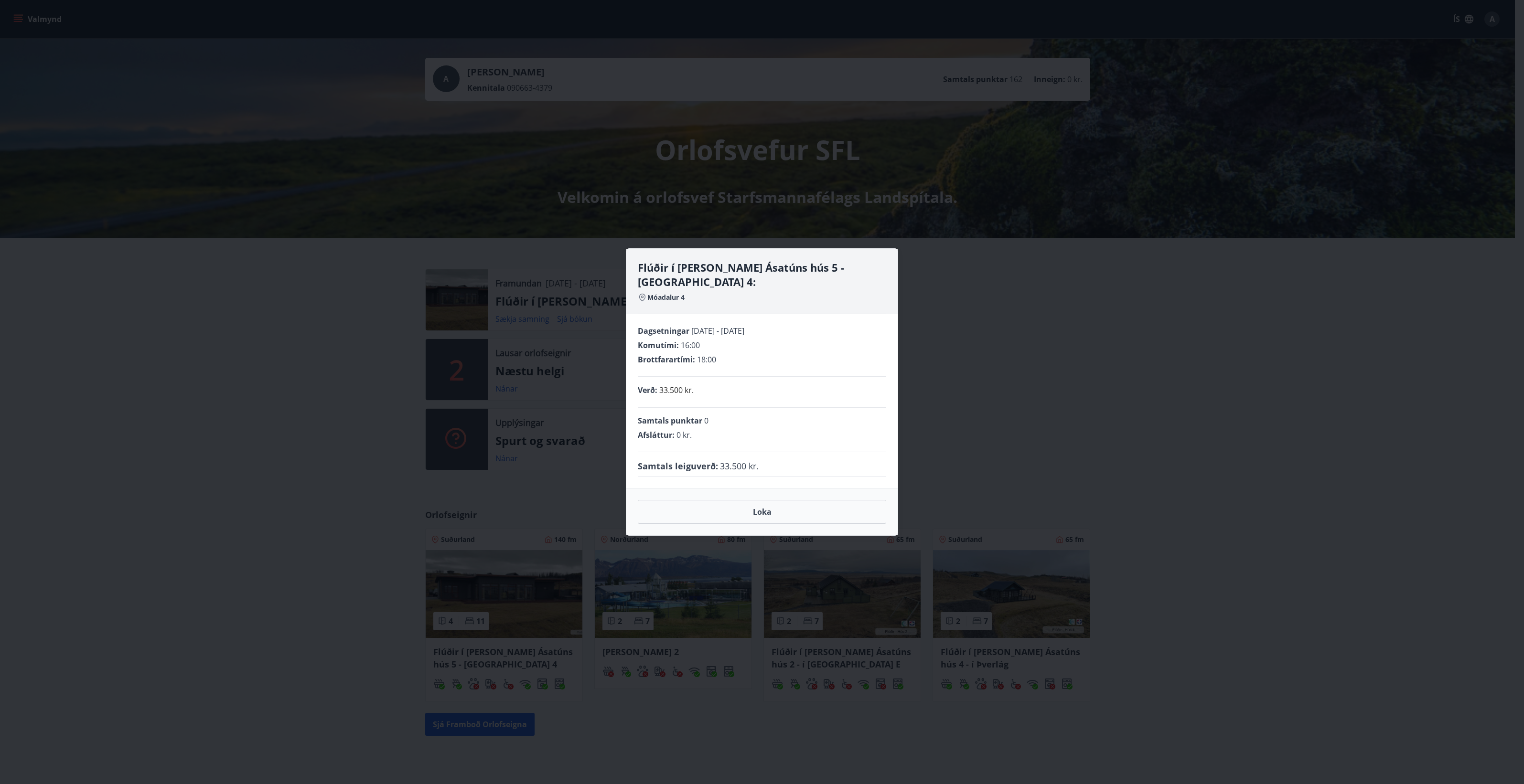
drag, startPoint x: 769, startPoint y: 503, endPoint x: 748, endPoint y: 486, distance: 27.0
click at [769, 500] on button "Loka" at bounding box center [762, 511] width 249 height 24
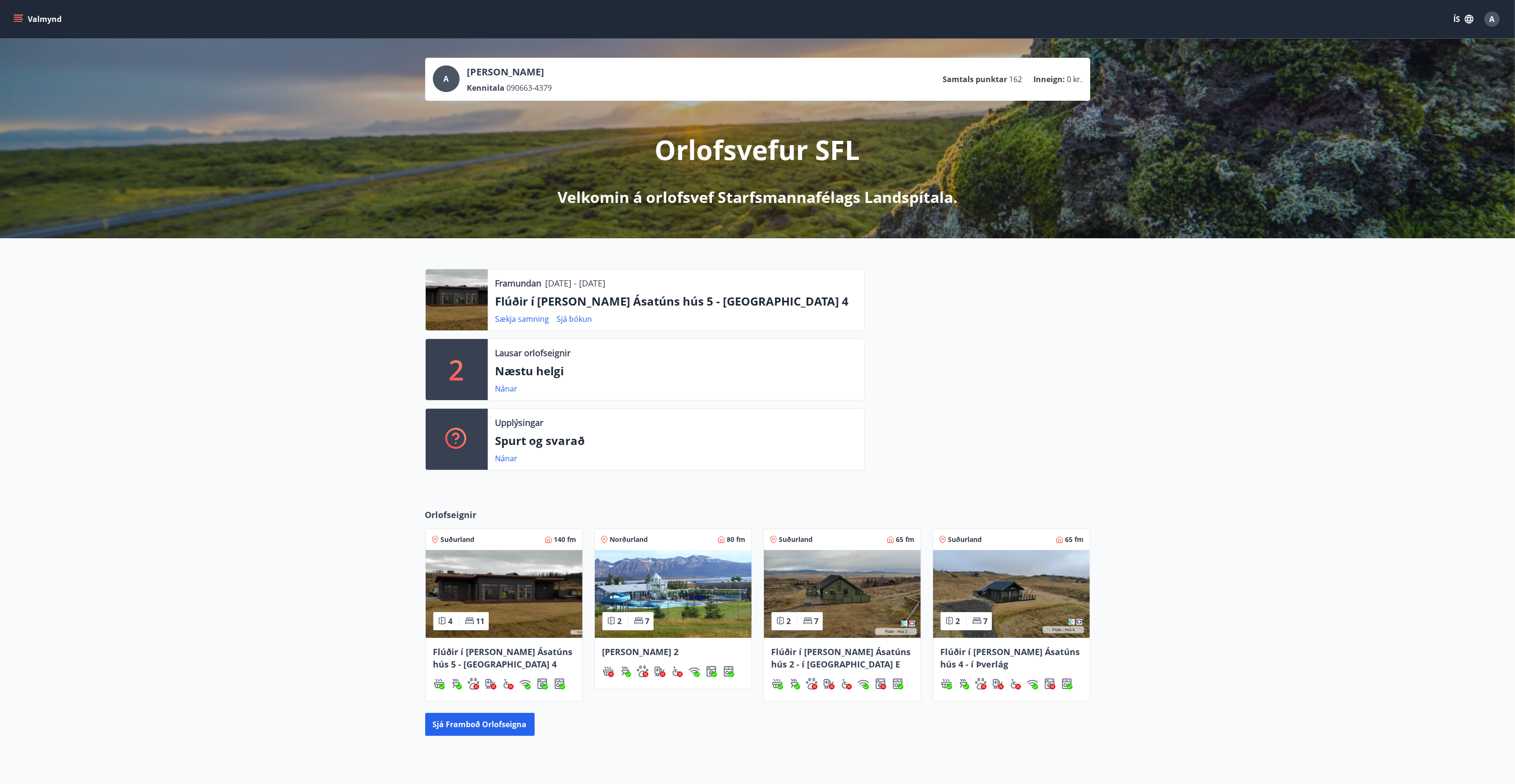
click at [18, 16] on icon "menu" at bounding box center [18, 19] width 10 height 9
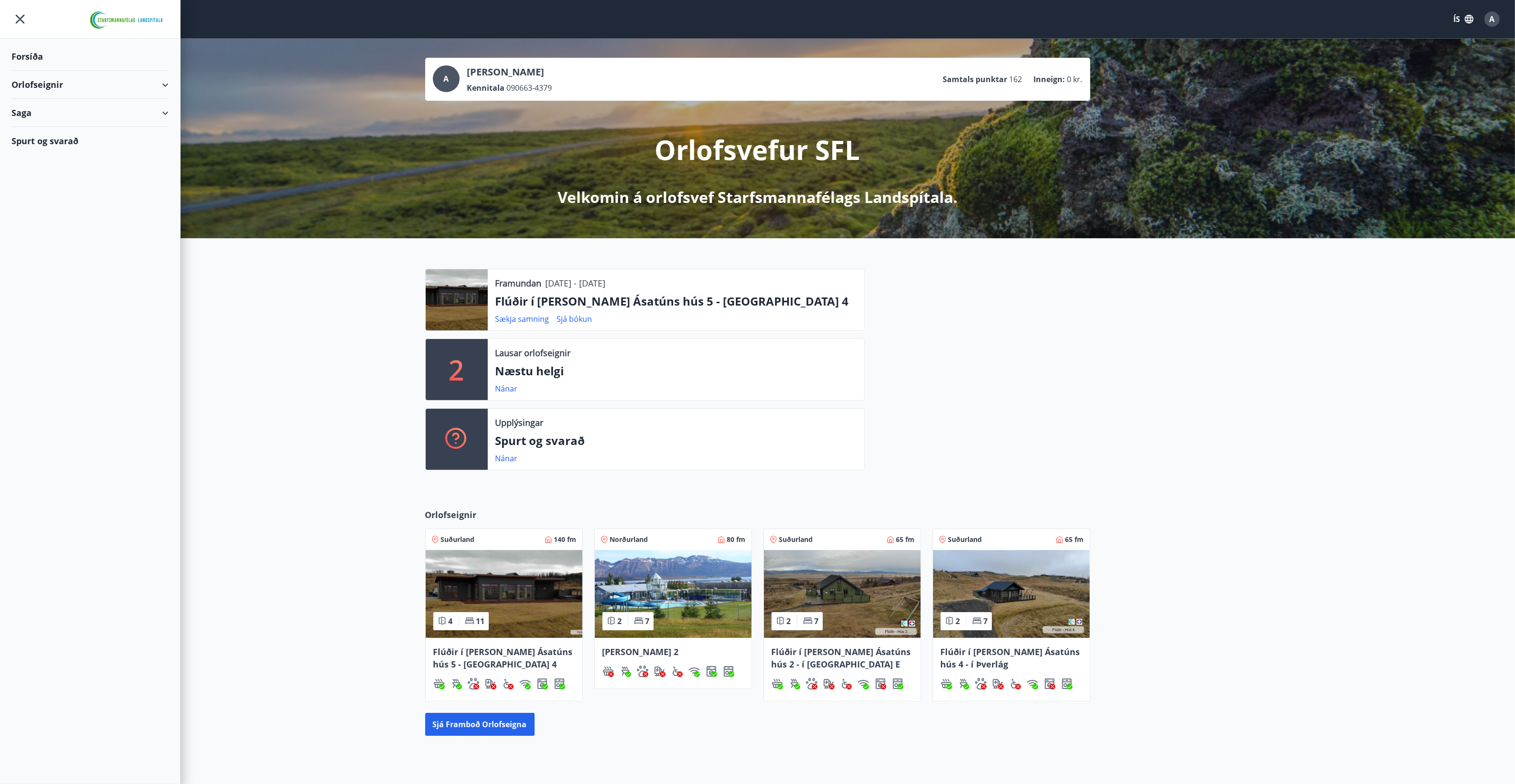
click at [31, 53] on div "Forsíða" at bounding box center [90, 56] width 157 height 28
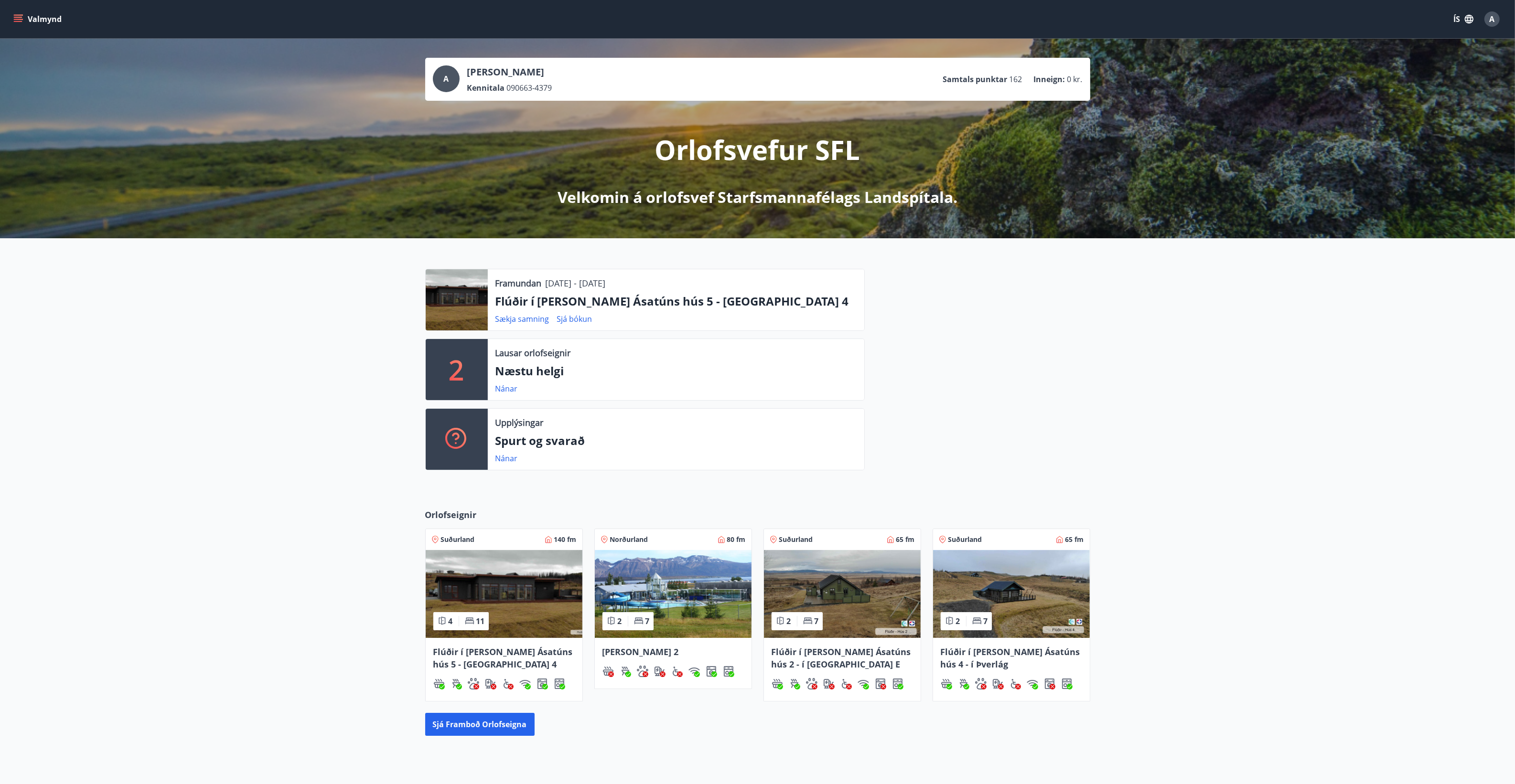
click at [18, 13] on button "Valmynd" at bounding box center [39, 19] width 54 height 18
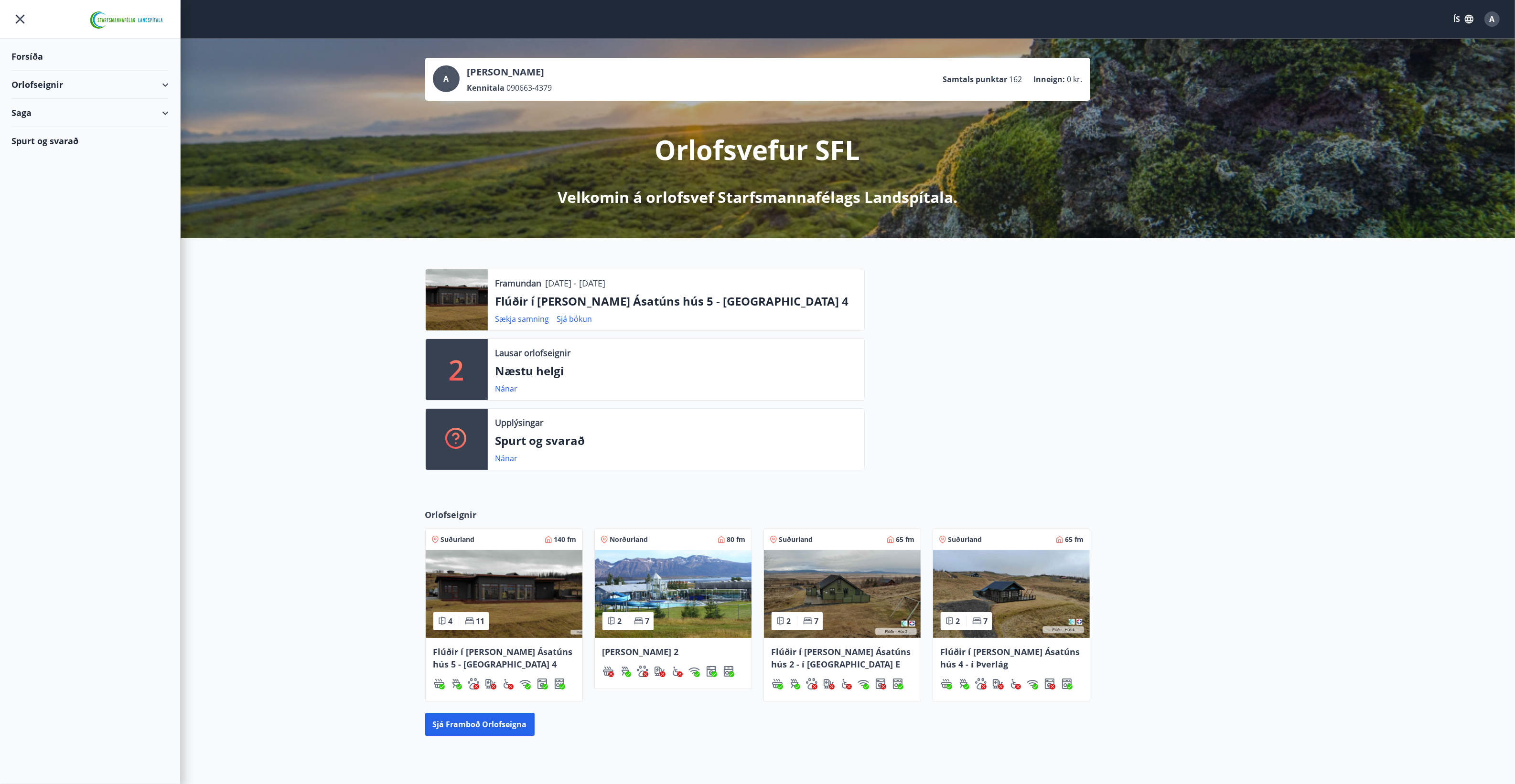
click at [29, 111] on div "Saga" at bounding box center [90, 113] width 157 height 28
click at [27, 137] on div "Bókanir" at bounding box center [90, 137] width 142 height 20
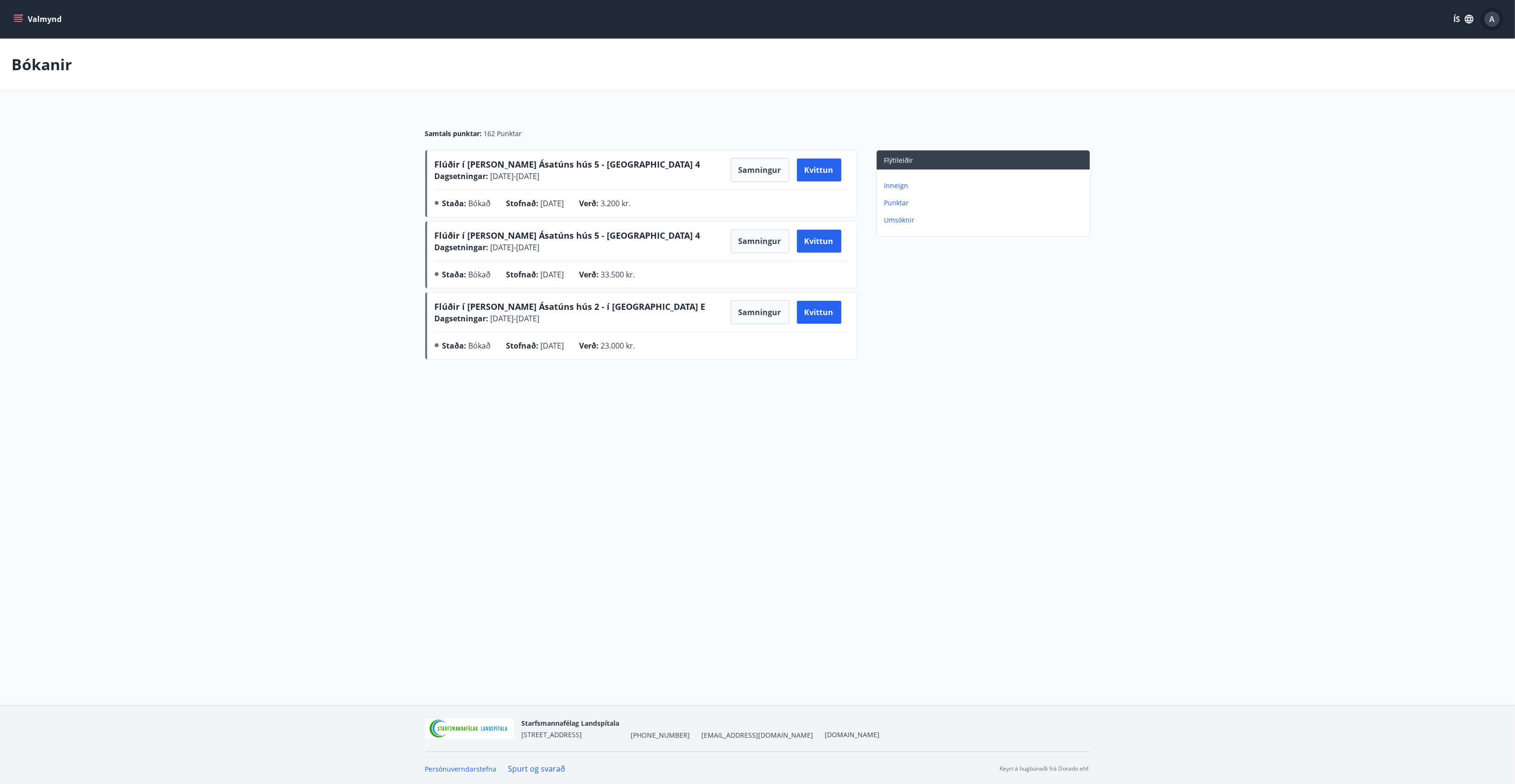
click at [1494, 20] on span "A" at bounding box center [1492, 19] width 5 height 10
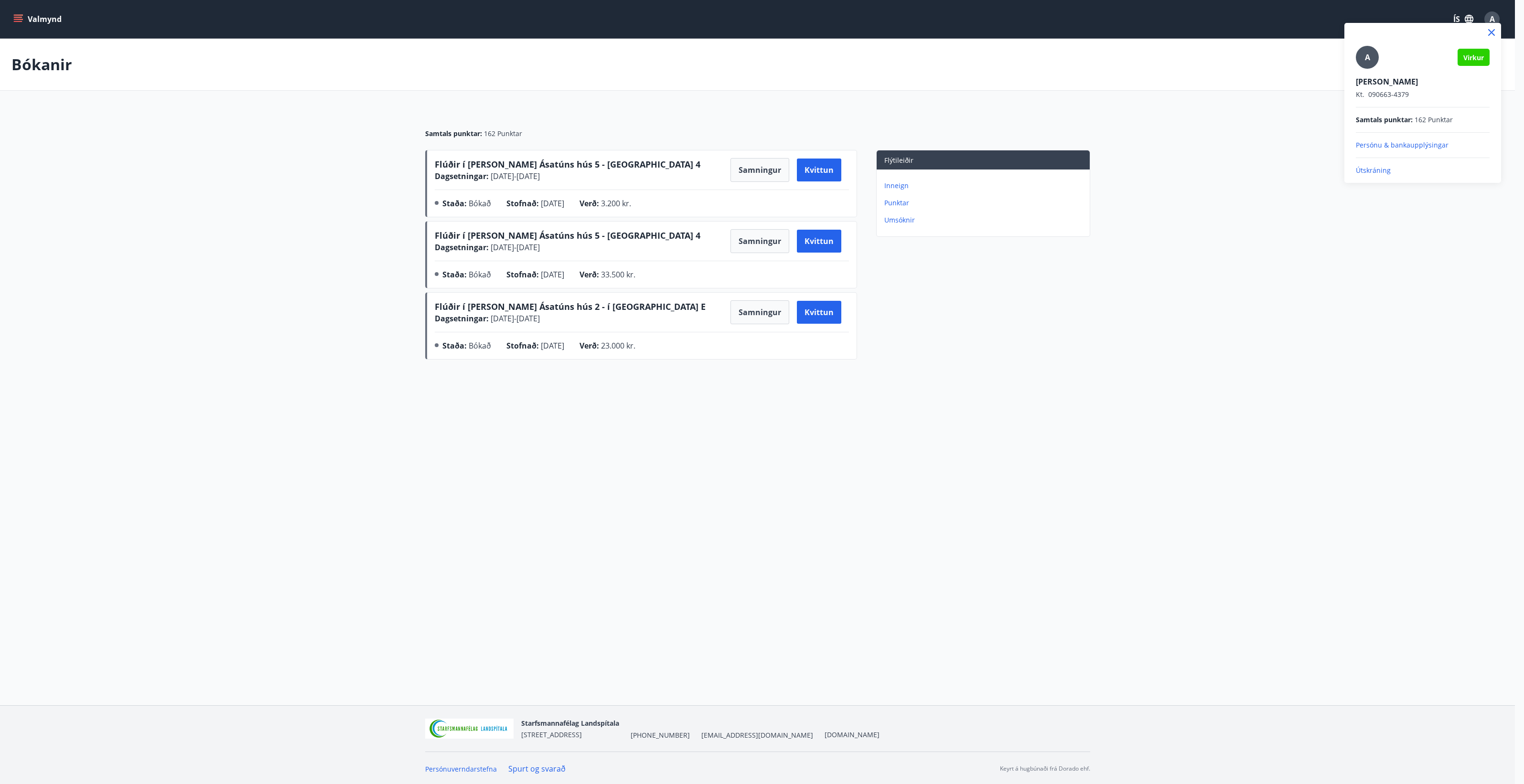
click at [1384, 167] on p "Útskráning" at bounding box center [1422, 170] width 134 height 9
